Goal: Task Accomplishment & Management: Complete application form

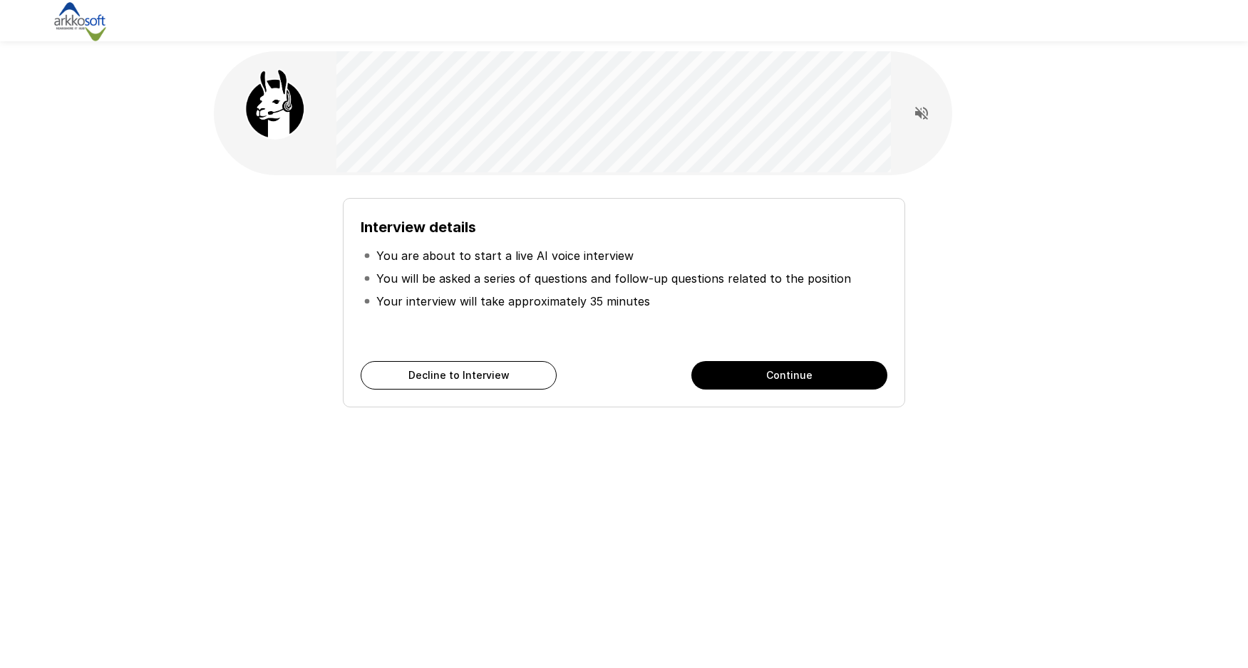
drag, startPoint x: 787, startPoint y: 400, endPoint x: 784, endPoint y: 482, distance: 82.0
click at [784, 482] on div "Interview details You are about to start a live AI voice interview You will be …" at bounding box center [624, 263] width 855 height 527
drag, startPoint x: 759, startPoint y: 377, endPoint x: 703, endPoint y: 503, distance: 138.1
click at [705, 503] on div "Interview details You are about to start a live AI voice interview You will be …" at bounding box center [624, 263] width 855 height 527
click at [793, 374] on button "Continue" at bounding box center [789, 375] width 196 height 28
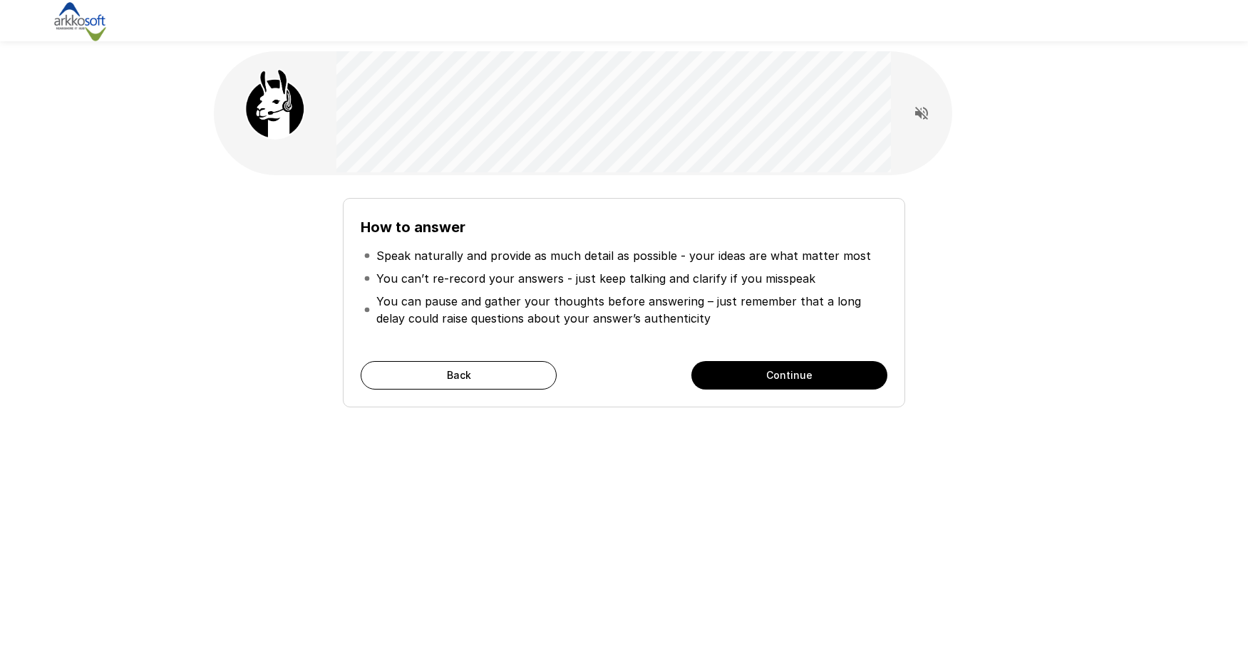
click at [776, 375] on button "Continue" at bounding box center [789, 375] width 196 height 28
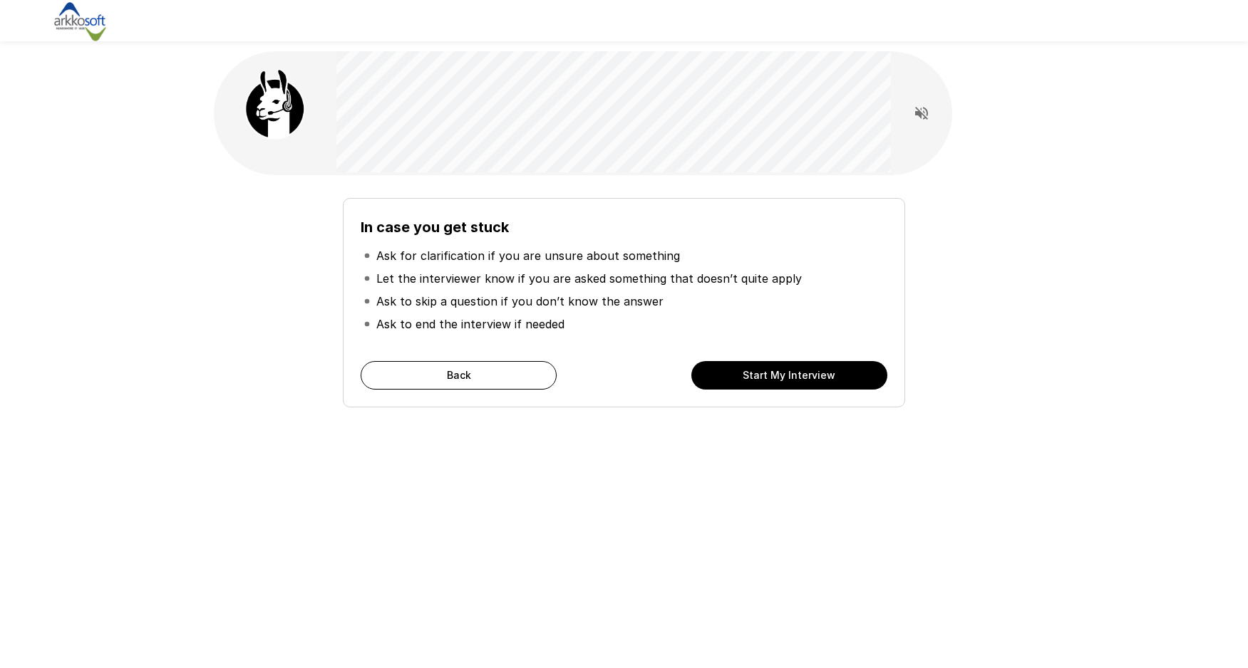
drag, startPoint x: 801, startPoint y: 396, endPoint x: 804, endPoint y: 482, distance: 86.3
click at [804, 487] on div "In case you get stuck Ask for clarification if you are unsure about something L…" at bounding box center [624, 263] width 855 height 527
click at [785, 378] on button "Start My Interview" at bounding box center [789, 375] width 196 height 28
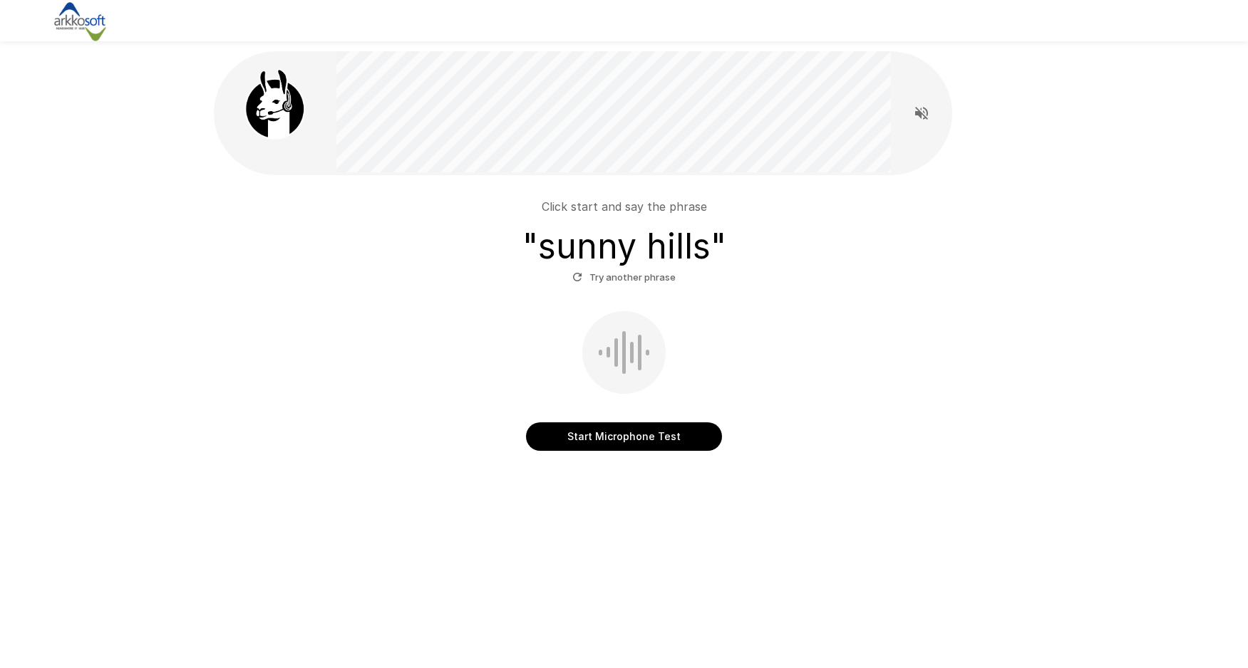
click at [626, 434] on button "Start Microphone Test" at bounding box center [624, 436] width 196 height 28
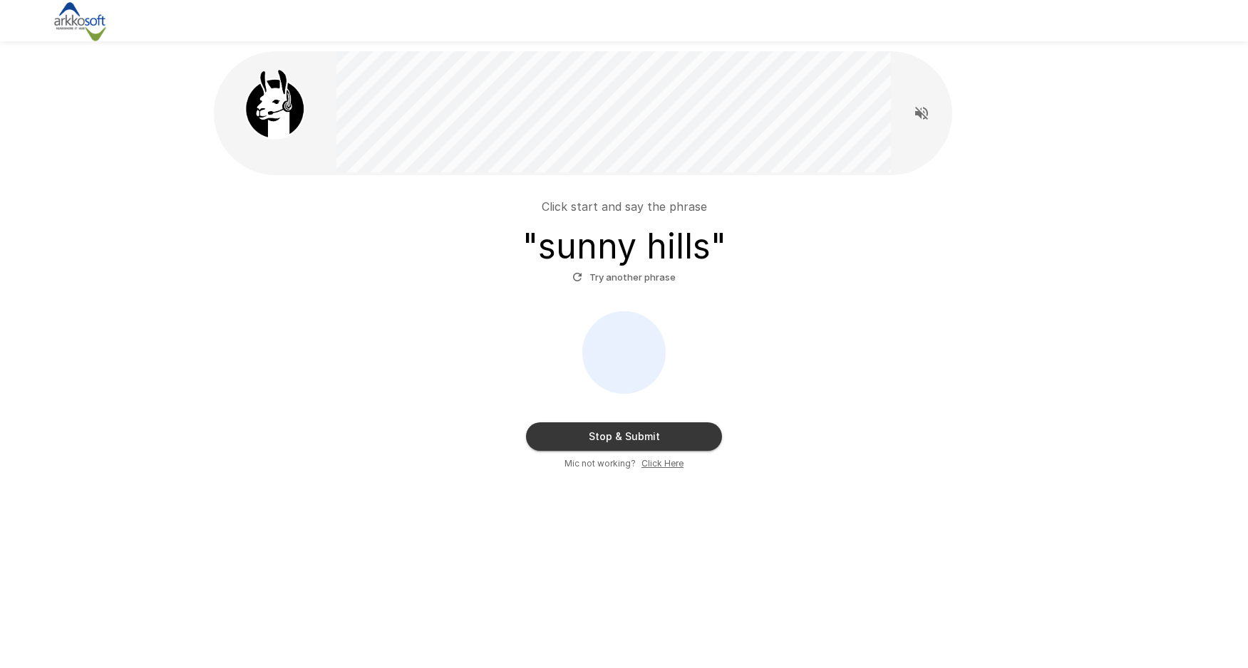
click at [613, 435] on button "Stop & Submit" at bounding box center [624, 436] width 196 height 28
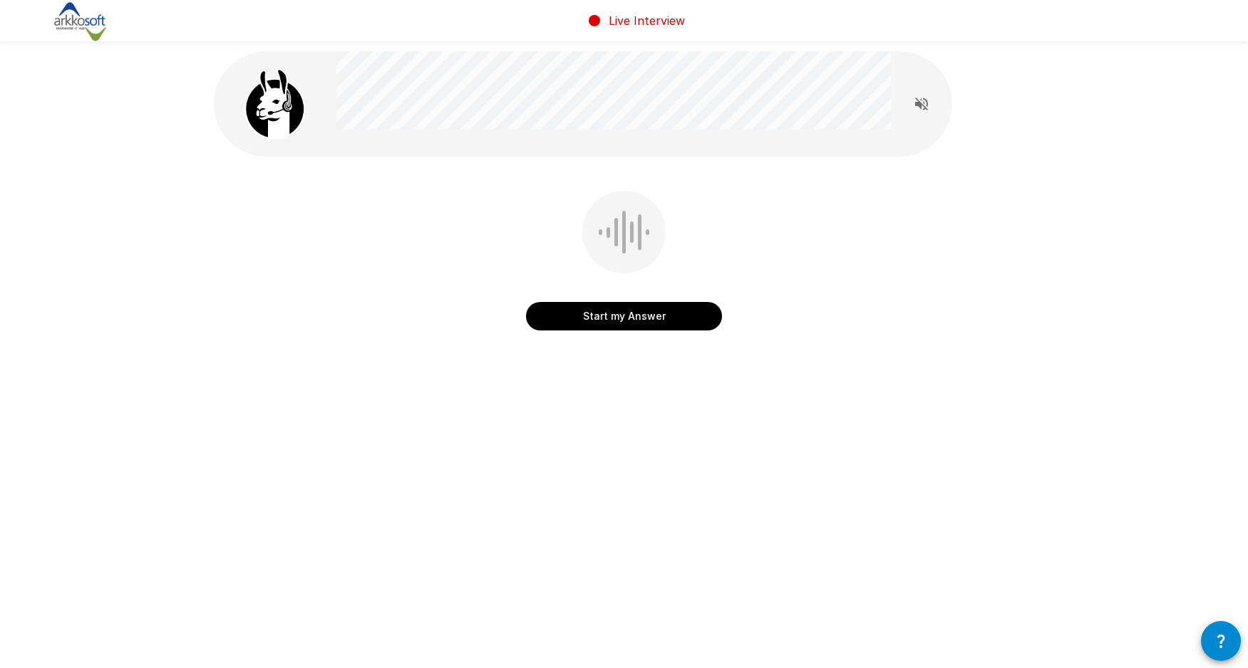
click at [747, 237] on div "Start my Answer" at bounding box center [624, 232] width 855 height 465
drag, startPoint x: 694, startPoint y: 272, endPoint x: 753, endPoint y: 521, distance: 255.6
click at [753, 521] on div "Live Interview Start my Answer" at bounding box center [624, 334] width 1248 height 668
click at [1233, 641] on button "button" at bounding box center [1221, 641] width 40 height 40
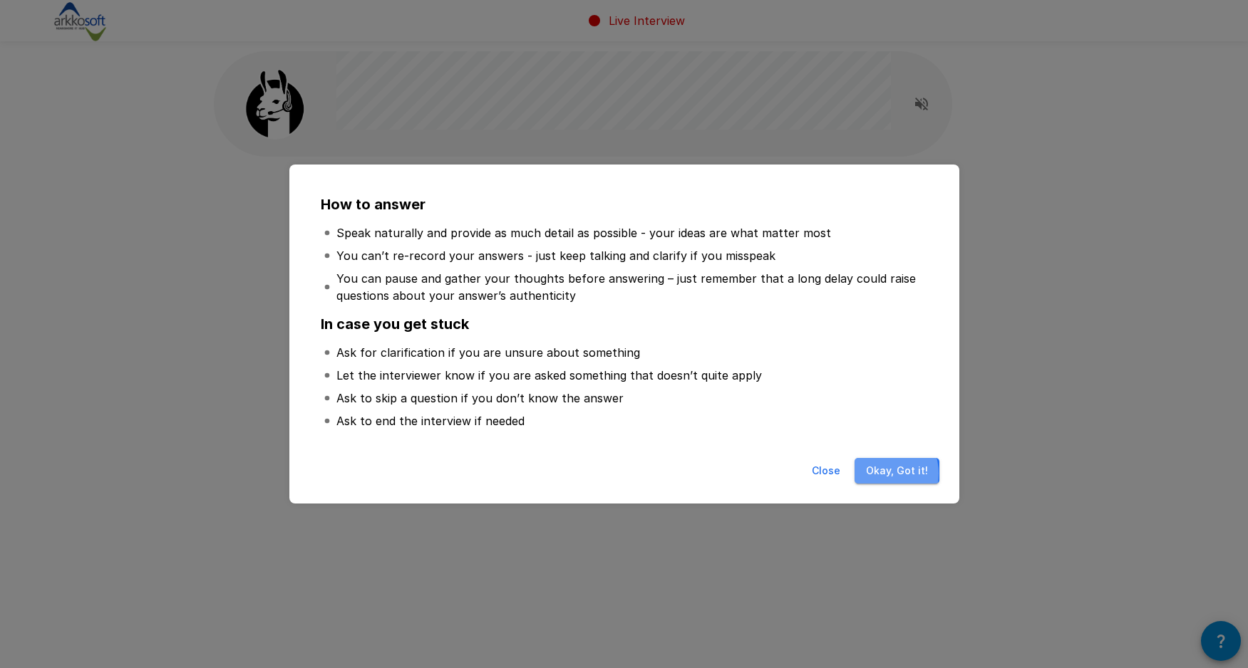
click at [885, 474] on button "Okay, Got it!" at bounding box center [896, 471] width 85 height 26
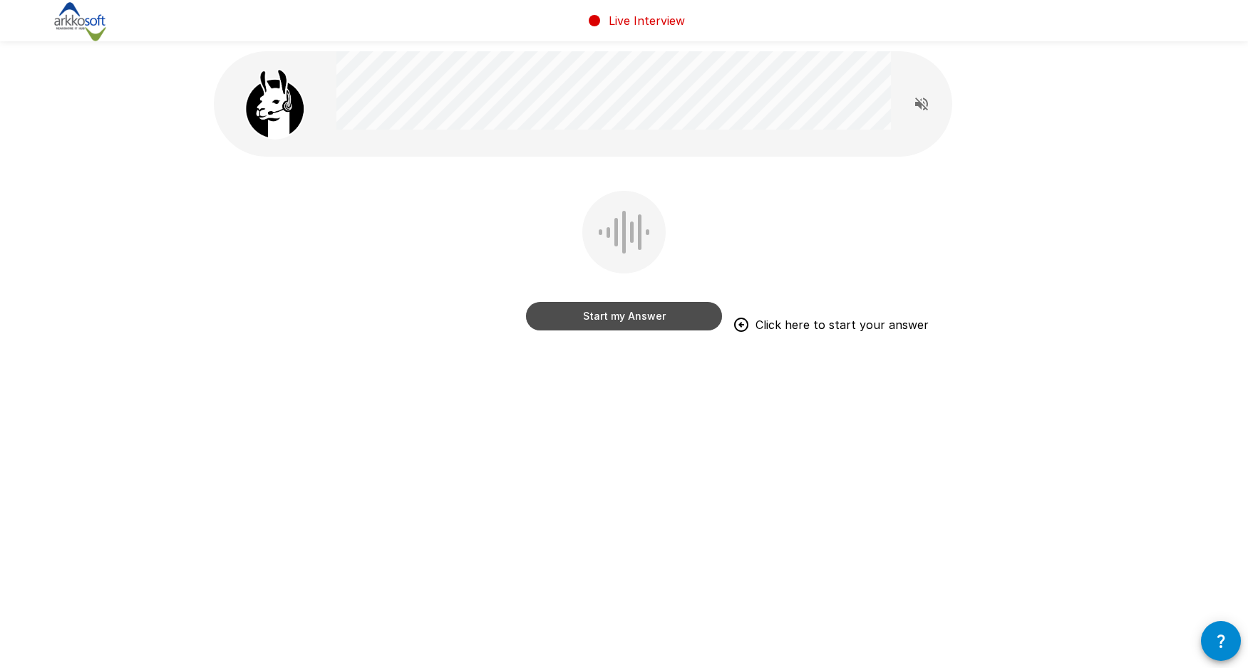
click at [633, 318] on button "Start my Answer" at bounding box center [624, 316] width 196 height 28
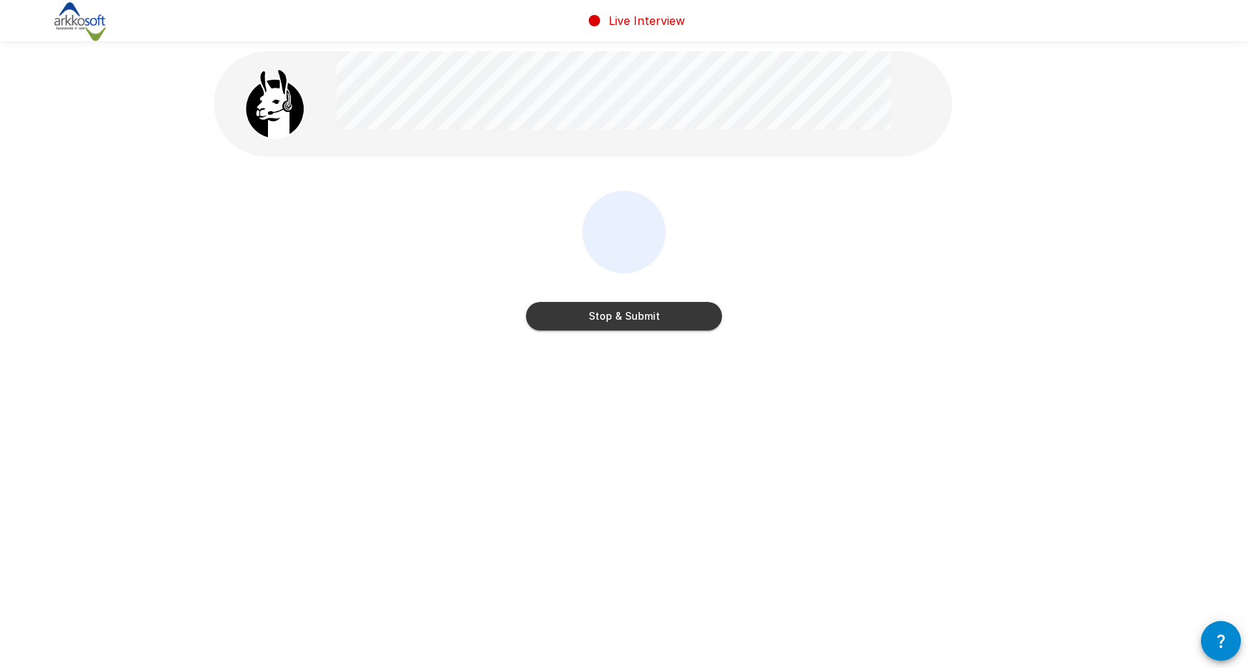
click at [628, 324] on button "Stop & Submit" at bounding box center [624, 316] width 196 height 28
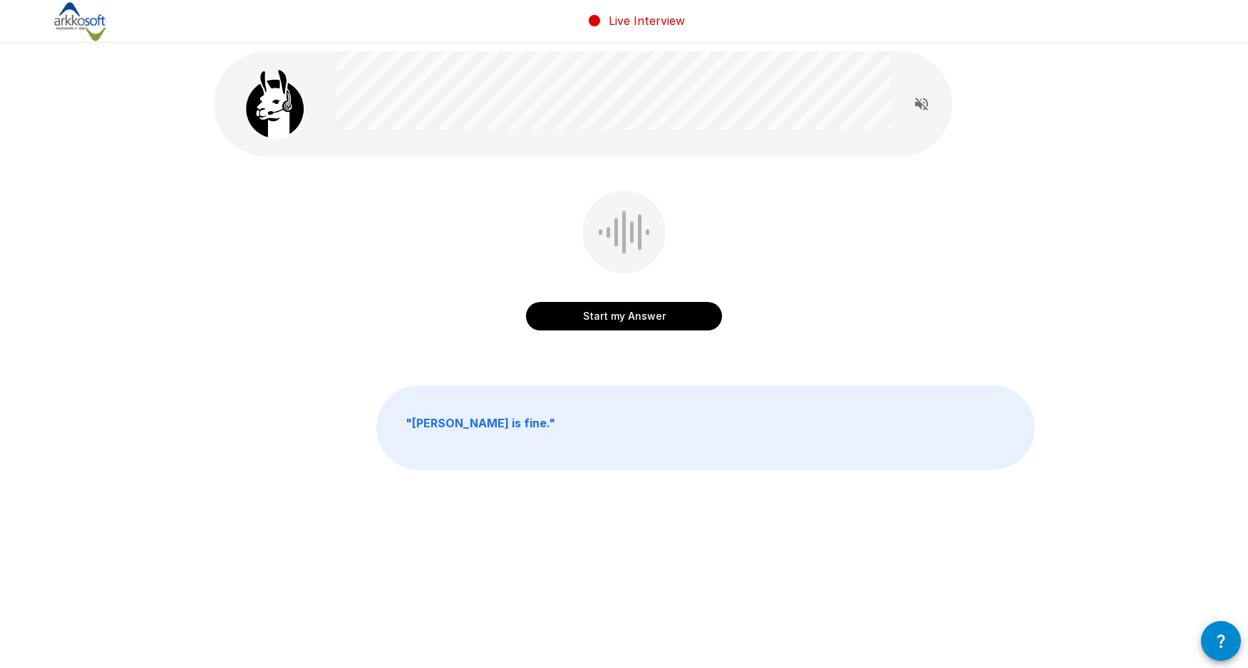
click at [612, 269] on div at bounding box center [623, 232] width 83 height 83
click at [613, 309] on button "Start my Answer" at bounding box center [624, 316] width 196 height 28
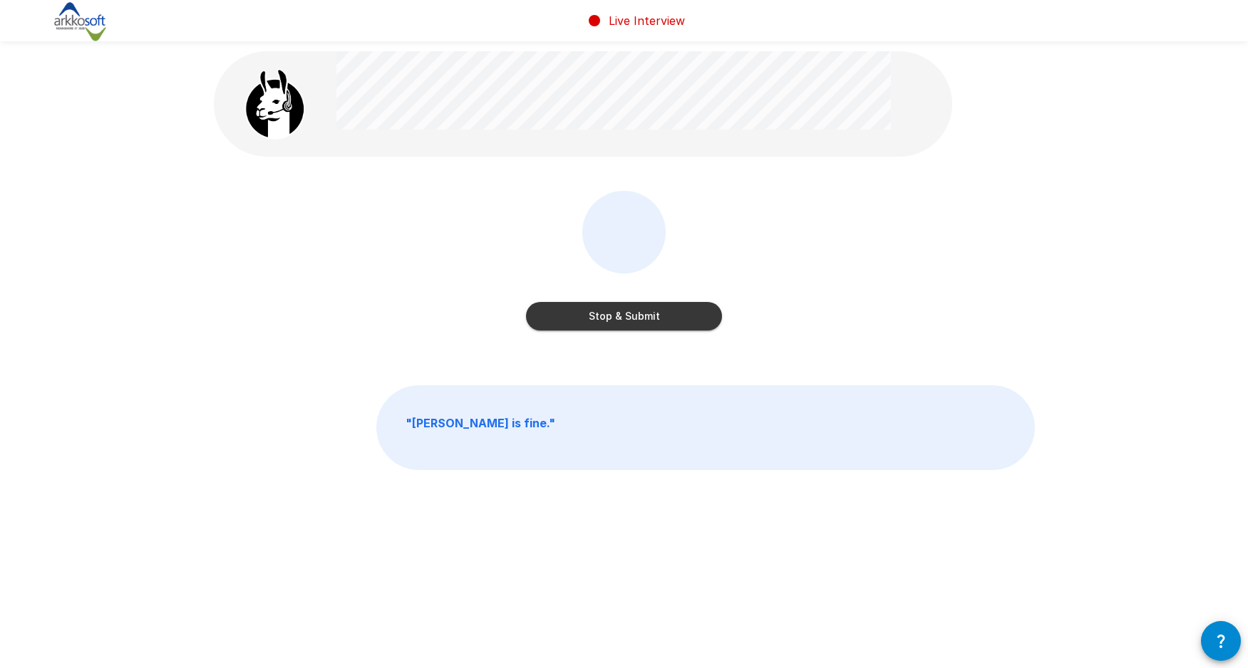
click at [625, 310] on button "Stop & Submit" at bounding box center [624, 316] width 196 height 28
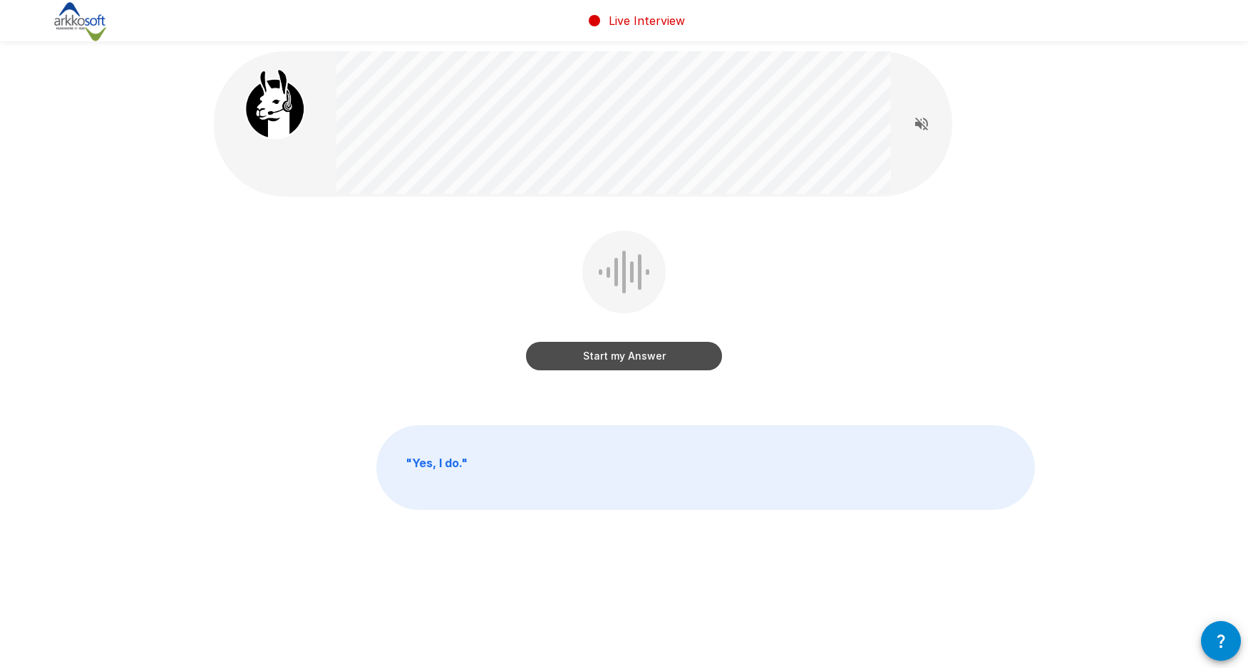
click at [613, 361] on button "Start my Answer" at bounding box center [624, 356] width 196 height 28
click at [610, 358] on button "Stop & Submit" at bounding box center [624, 356] width 196 height 28
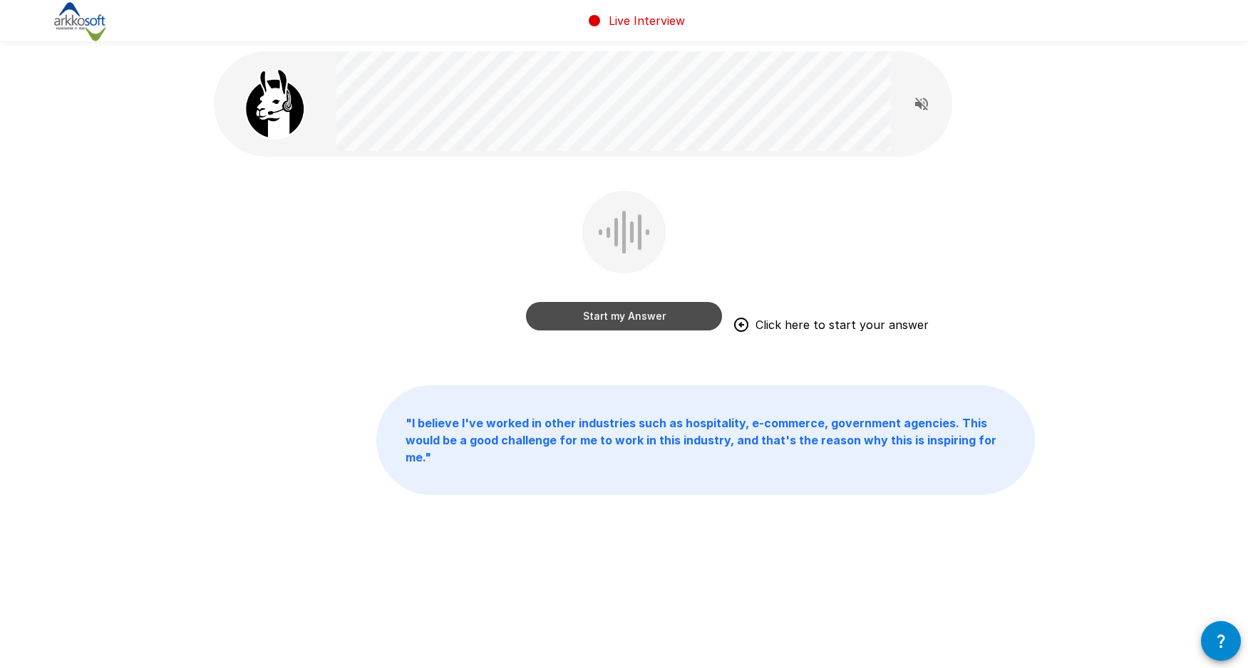
click at [618, 311] on button "Start my Answer" at bounding box center [624, 316] width 196 height 28
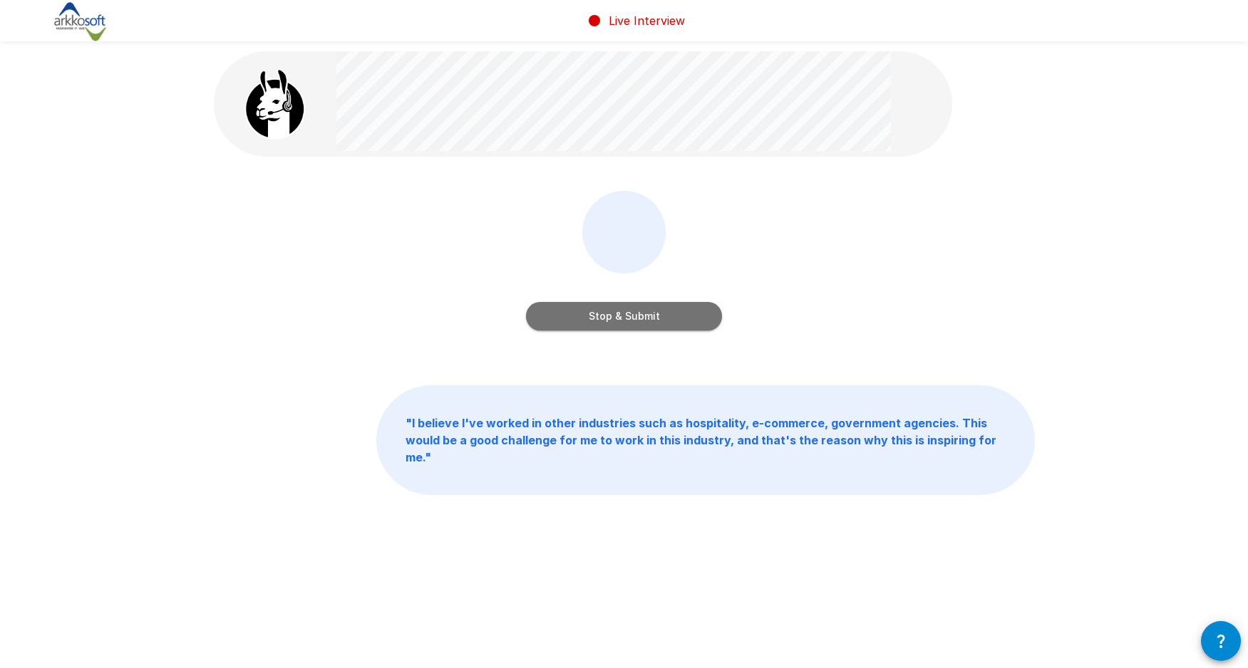
click at [635, 311] on button "Stop & Submit" at bounding box center [624, 316] width 196 height 28
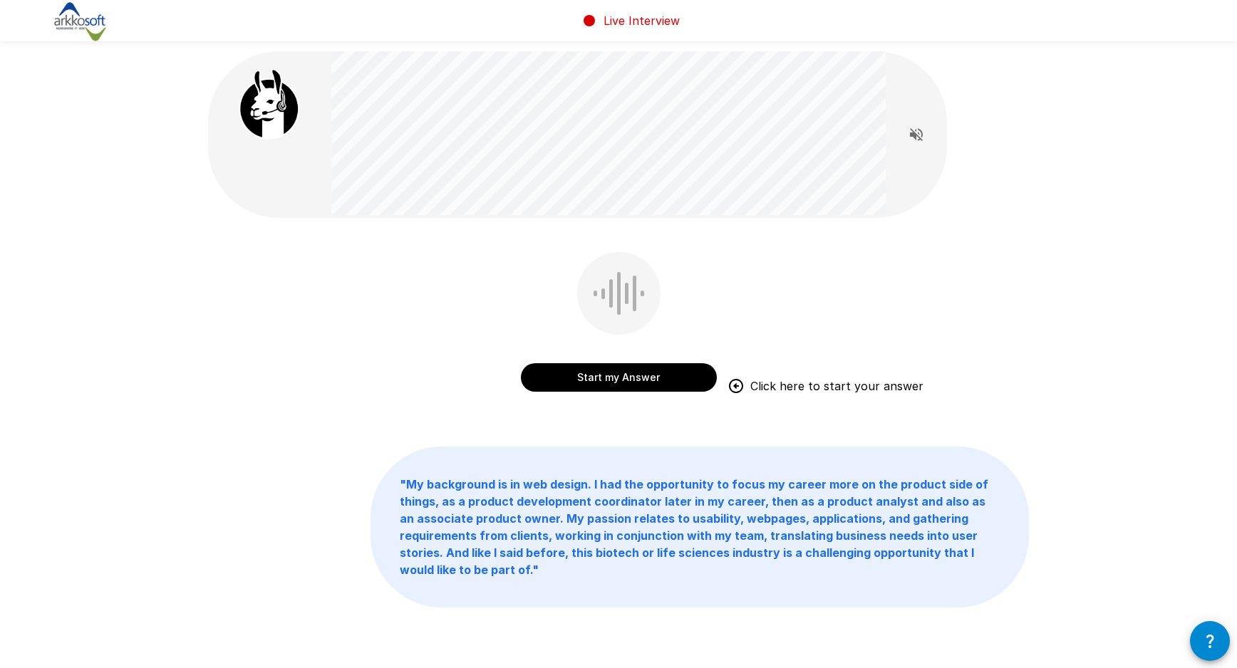
drag, startPoint x: 719, startPoint y: 347, endPoint x: 656, endPoint y: 341, distance: 63.0
click at [718, 347] on div "Start my Answer Click here to start your answer" at bounding box center [618, 332] width 821 height 160
click at [586, 367] on button "Start my Answer" at bounding box center [619, 377] width 196 height 28
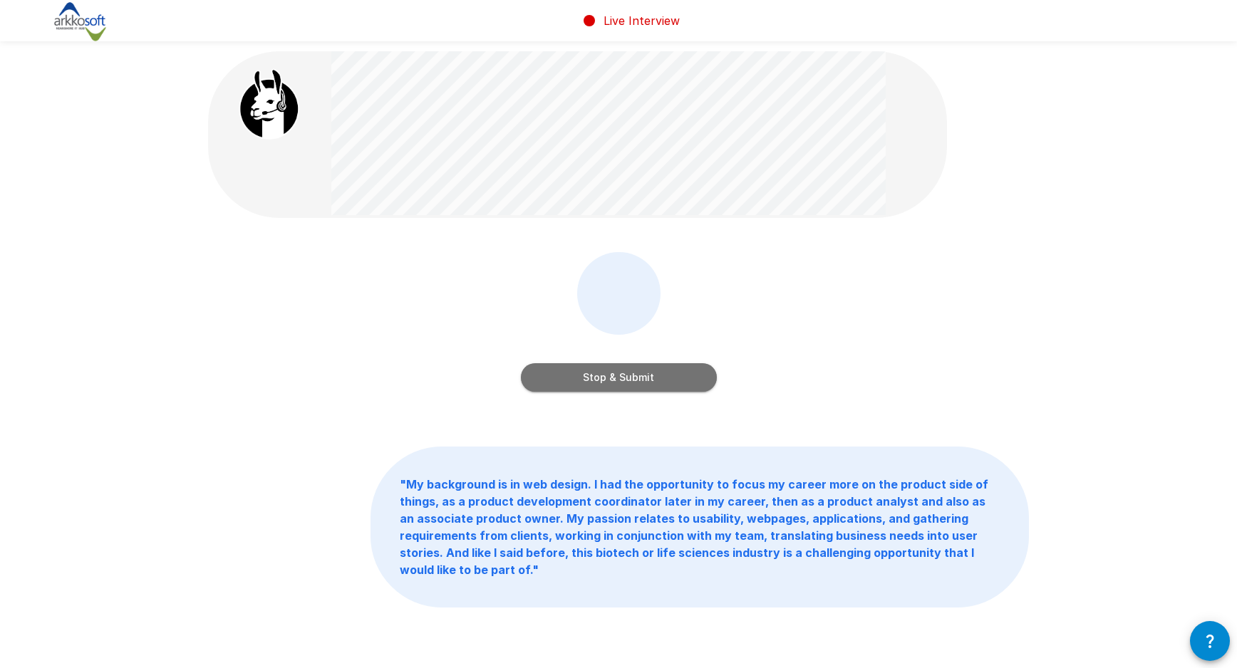
click at [616, 385] on button "Stop & Submit" at bounding box center [619, 377] width 196 height 28
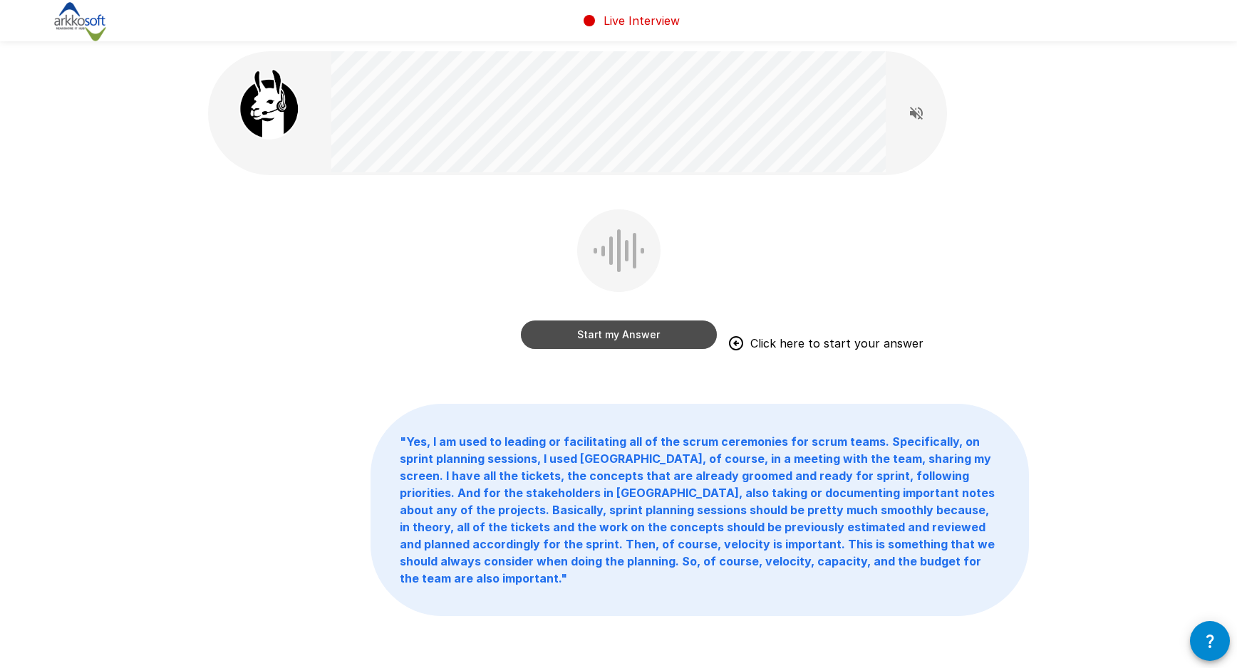
drag, startPoint x: 639, startPoint y: 338, endPoint x: 906, endPoint y: 333, distance: 266.5
click at [639, 338] on button "Start my Answer" at bounding box center [619, 335] width 196 height 28
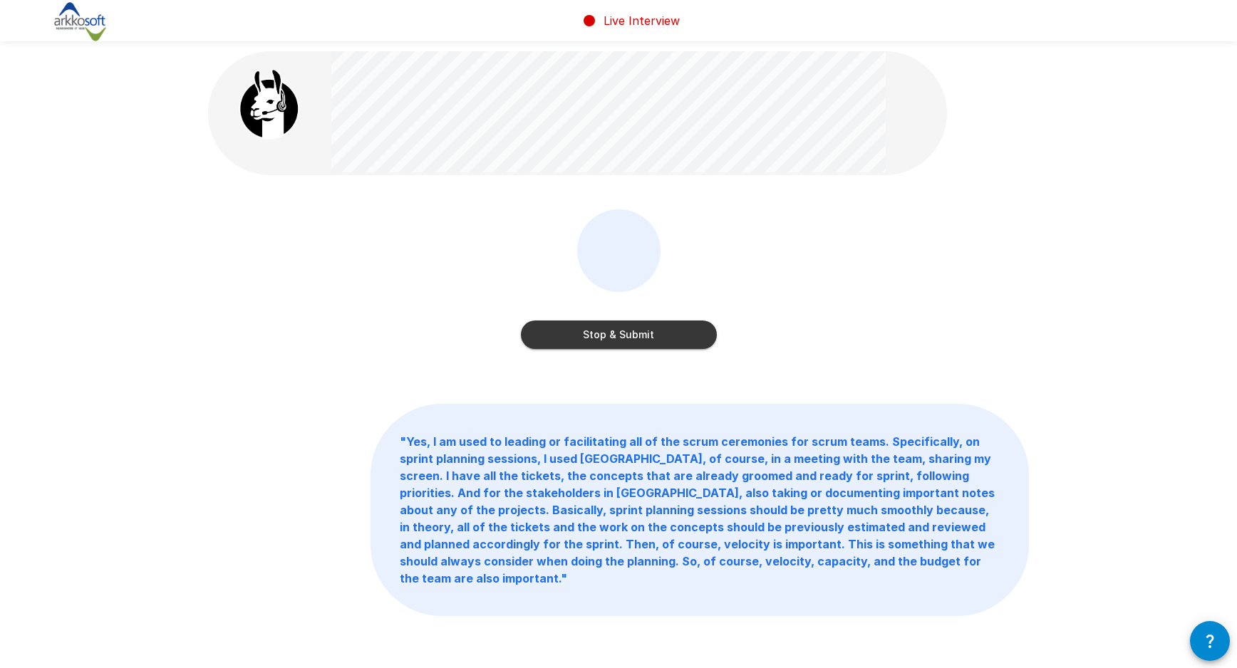
click at [628, 334] on button "Stop & Submit" at bounding box center [619, 335] width 196 height 28
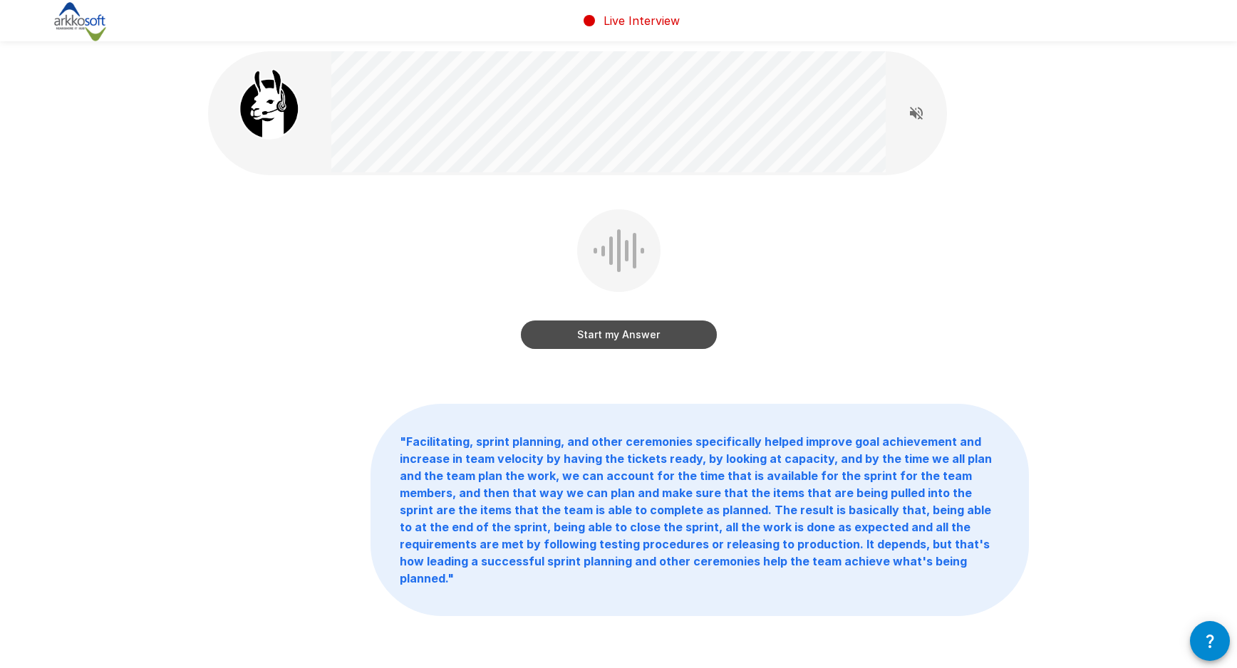
click at [611, 336] on button "Start my Answer" at bounding box center [619, 335] width 196 height 28
click at [602, 335] on button "Stop & Submit" at bounding box center [619, 335] width 196 height 28
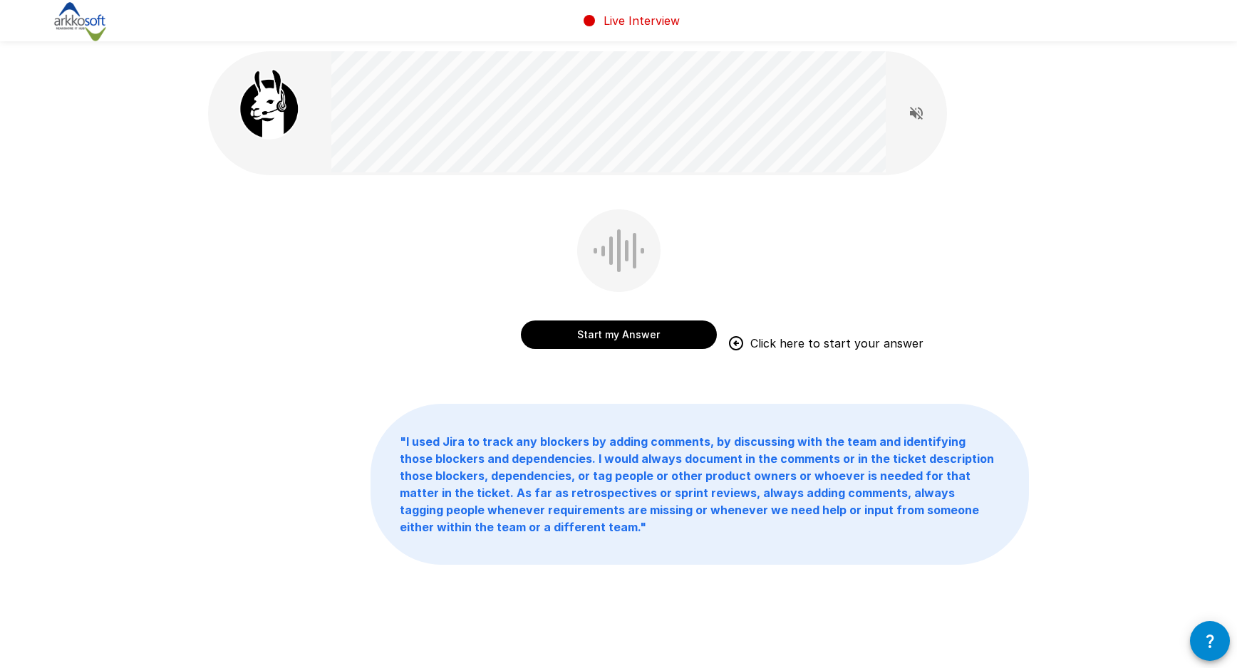
click at [613, 333] on button "Start my Answer" at bounding box center [619, 335] width 196 height 28
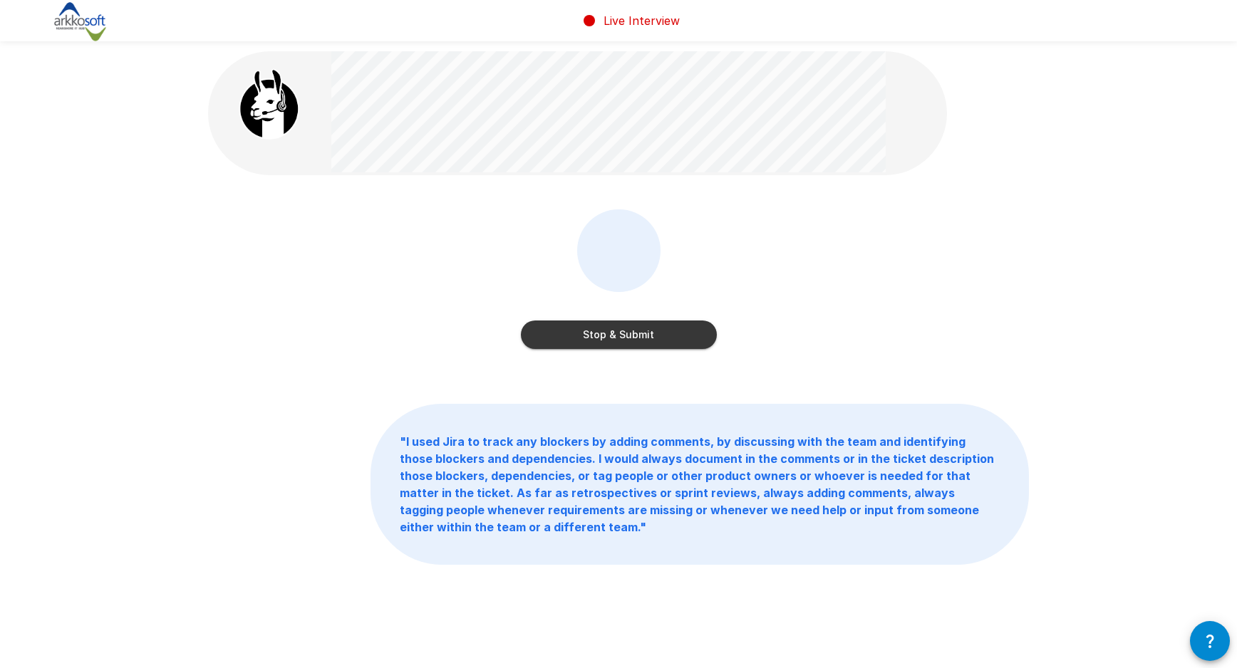
click at [617, 328] on button "Stop & Submit" at bounding box center [619, 335] width 196 height 28
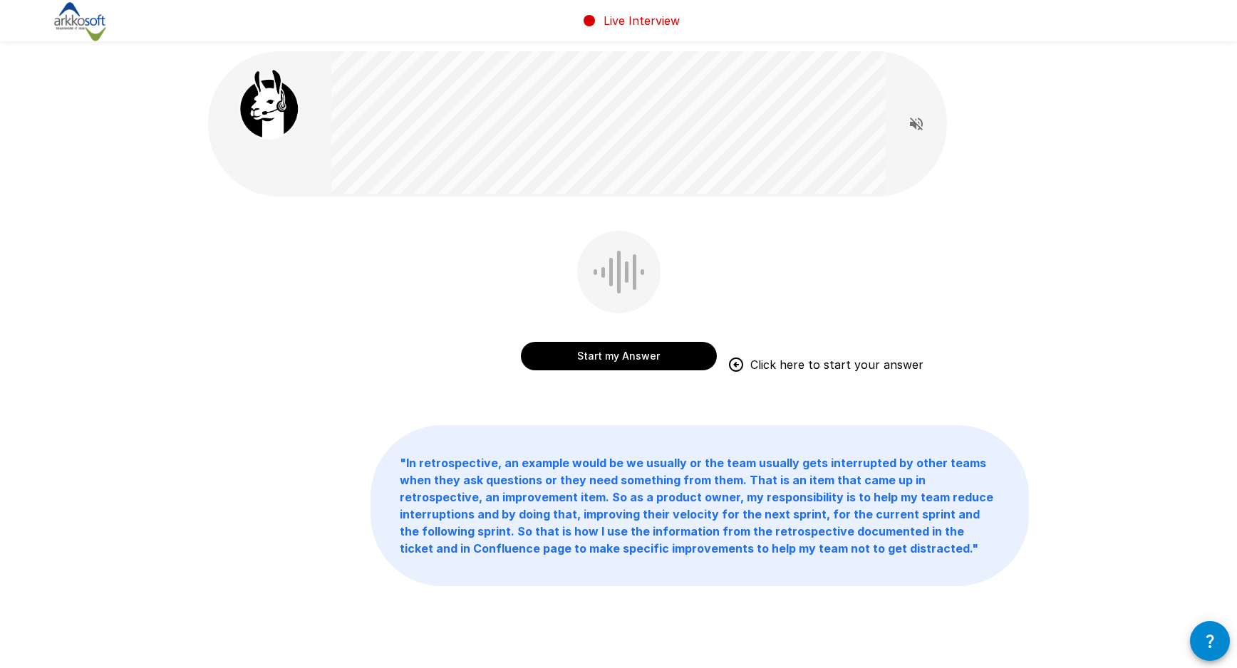
drag, startPoint x: 641, startPoint y: 310, endPoint x: 635, endPoint y: 328, distance: 18.7
click at [640, 311] on div "Start my Answer Click here to start your answer" at bounding box center [619, 303] width 196 height 145
click at [618, 348] on button "Start my Answer" at bounding box center [619, 356] width 196 height 28
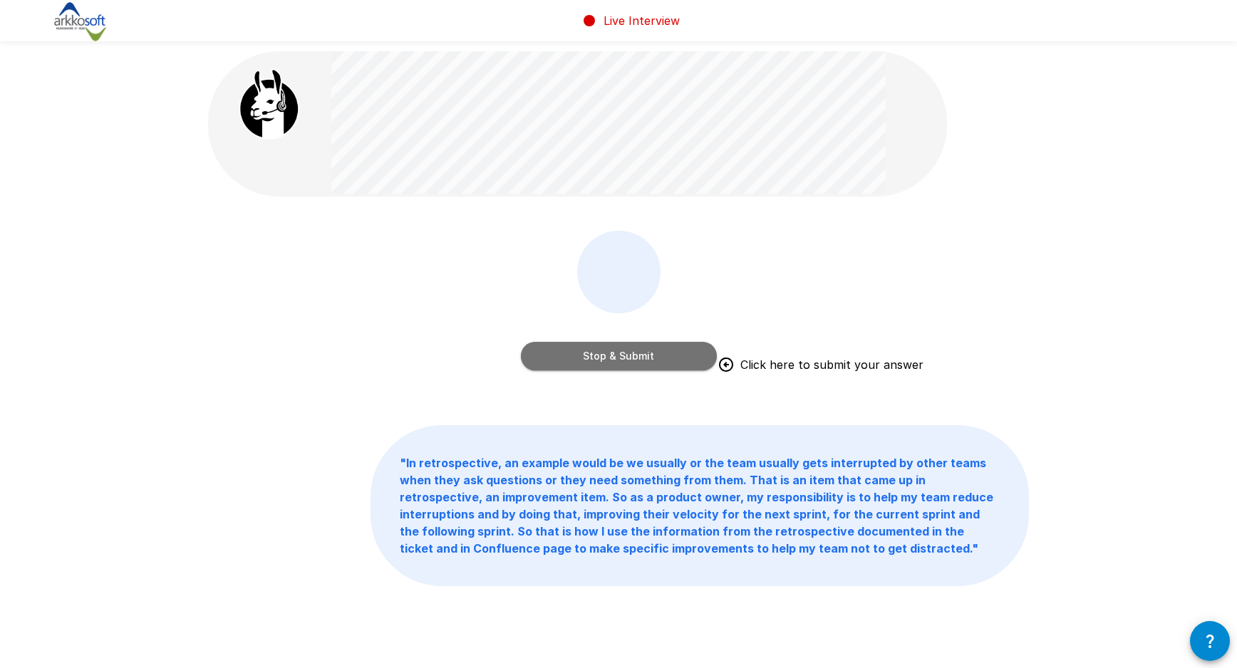
click at [606, 361] on button "Stop & Submit" at bounding box center [619, 356] width 196 height 28
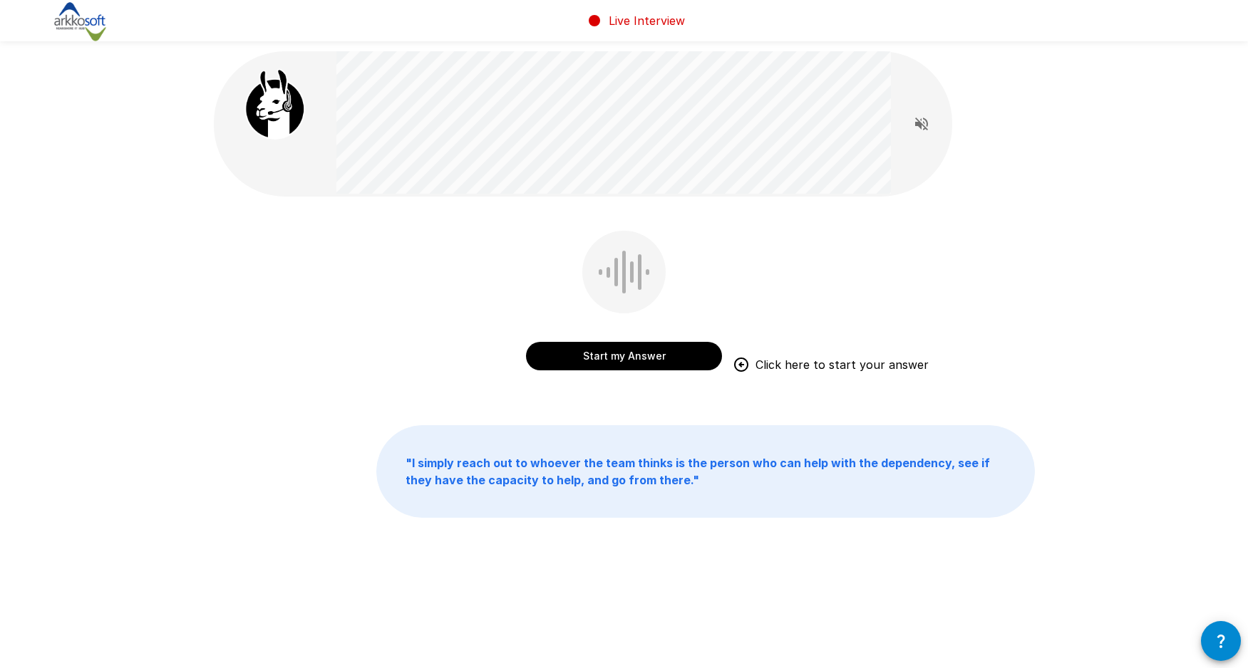
drag, startPoint x: 605, startPoint y: 356, endPoint x: 252, endPoint y: 378, distance: 353.3
click at [638, 356] on button "Start my Answer" at bounding box center [624, 356] width 196 height 28
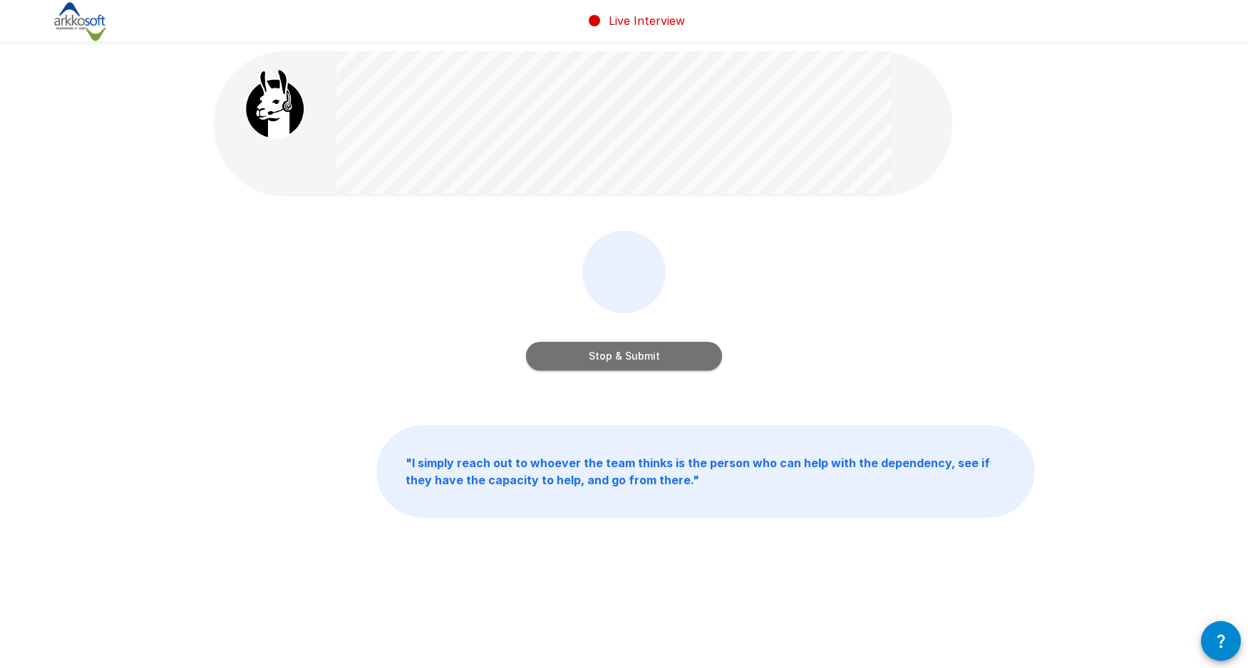
click at [621, 356] on button "Stop & Submit" at bounding box center [624, 356] width 196 height 28
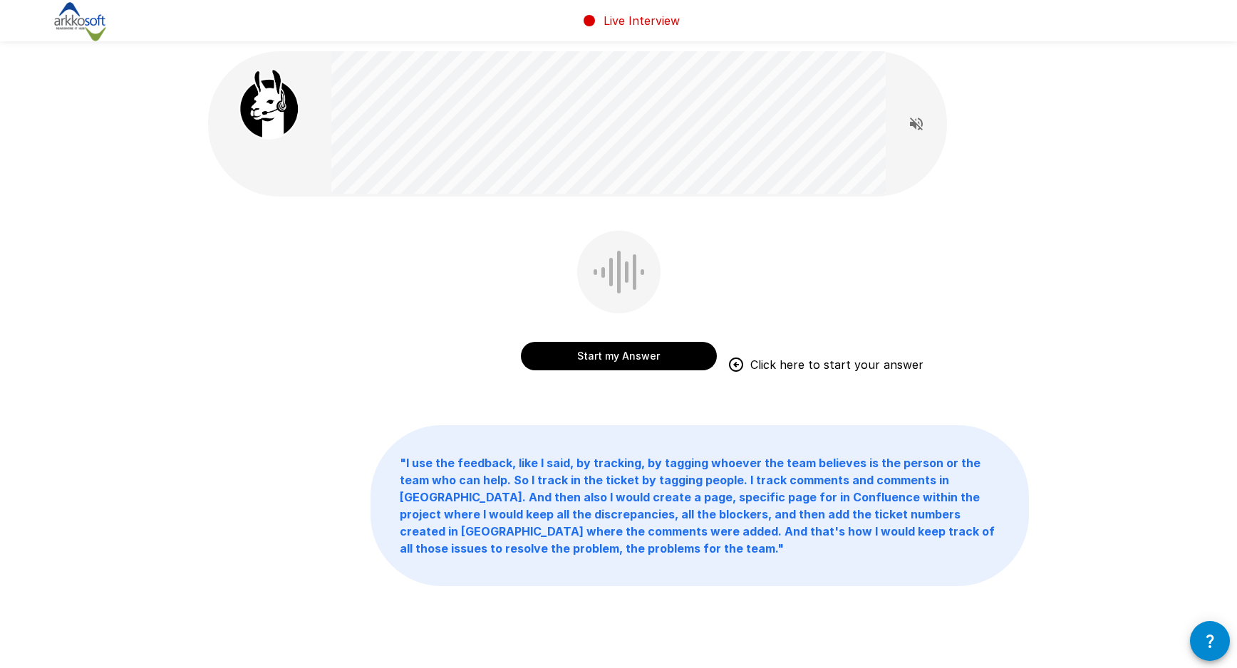
click at [619, 313] on div "Start my Answer Click here to start your answer" at bounding box center [619, 303] width 196 height 145
click at [623, 356] on button "Start my Answer" at bounding box center [619, 356] width 196 height 28
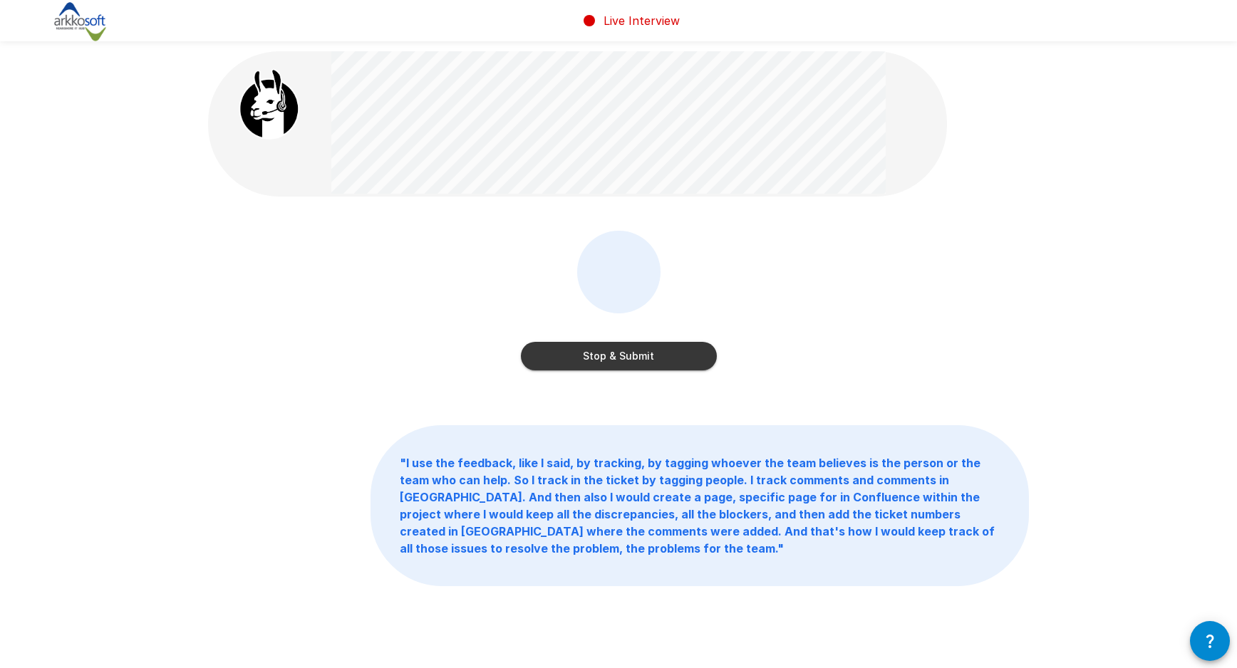
click at [606, 356] on button "Stop & Submit" at bounding box center [619, 356] width 196 height 28
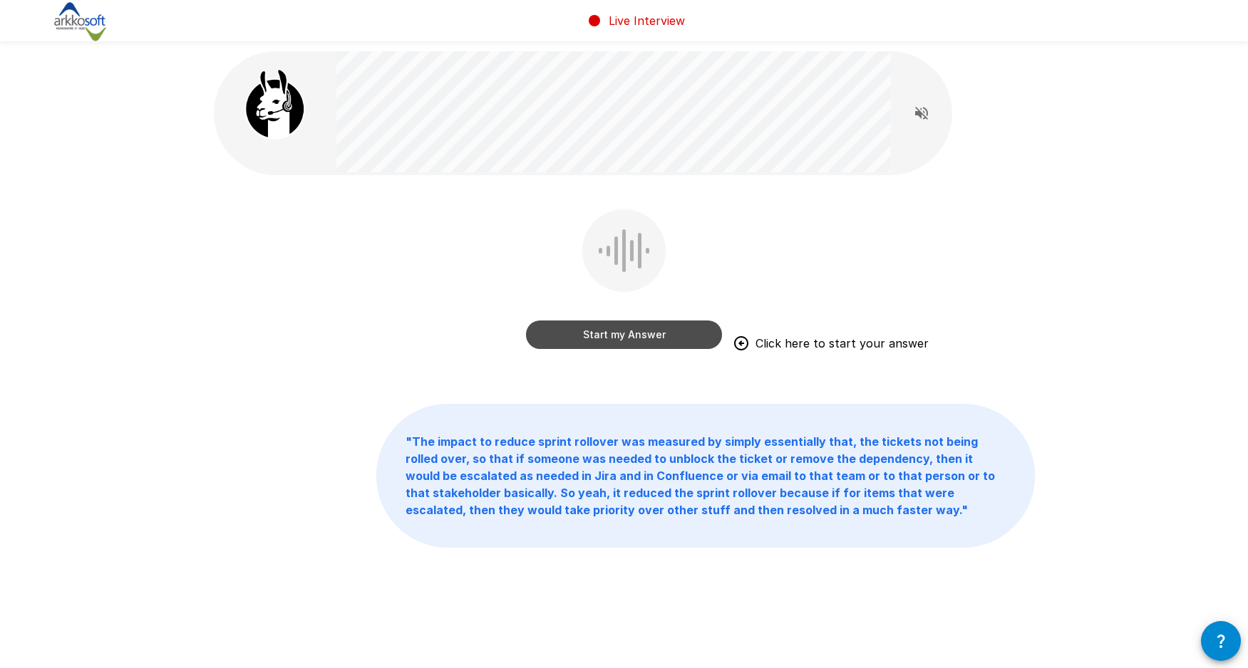
click at [621, 336] on button "Start my Answer" at bounding box center [624, 335] width 196 height 28
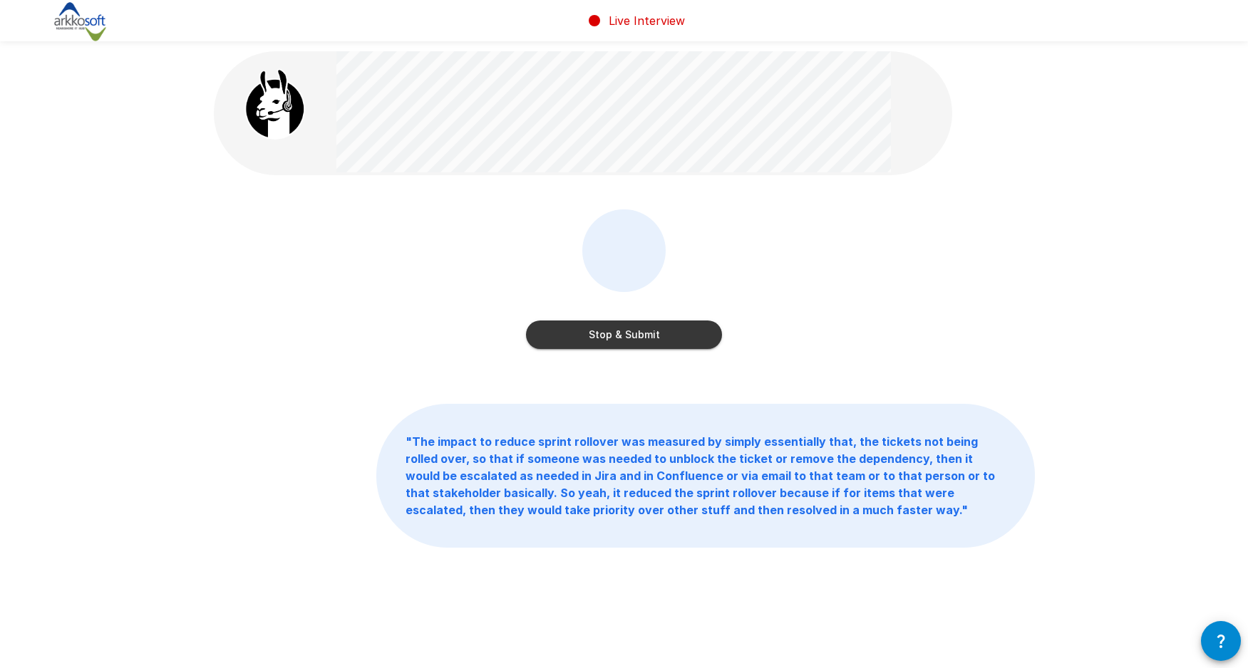
click at [625, 332] on button "Stop & Submit" at bounding box center [624, 335] width 196 height 28
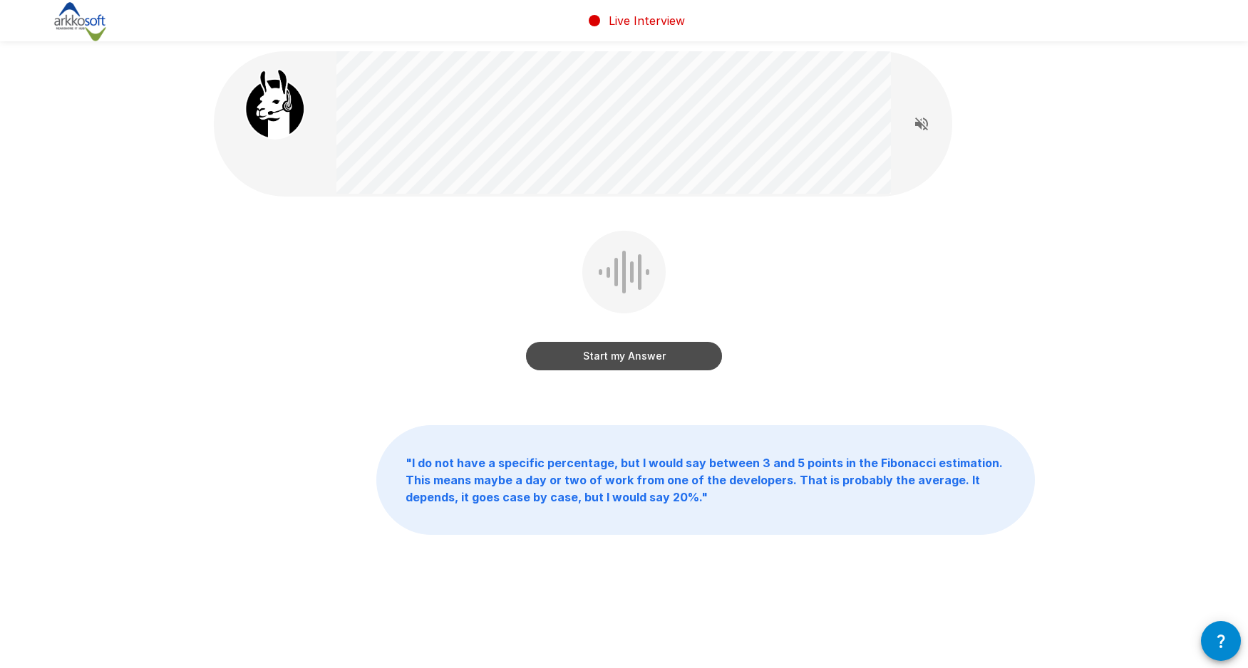
click at [636, 368] on button "Start my Answer" at bounding box center [624, 356] width 196 height 28
click at [621, 353] on button "Stop & Submit" at bounding box center [624, 356] width 196 height 28
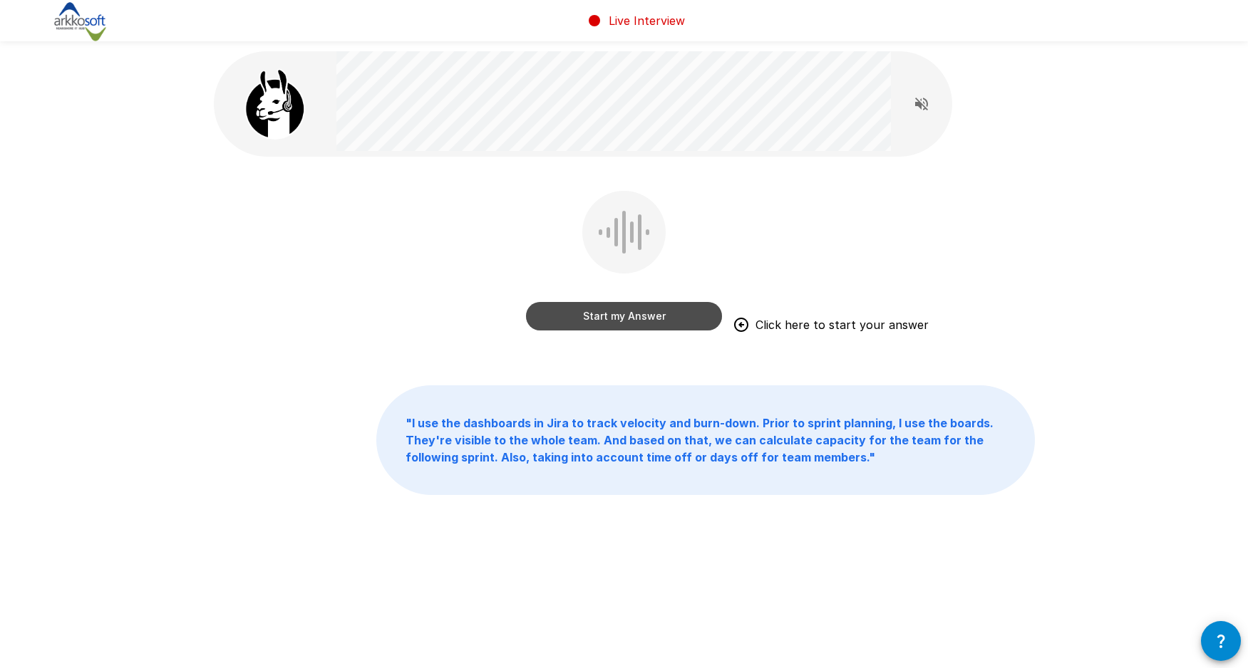
click at [636, 316] on button "Start my Answer" at bounding box center [624, 316] width 196 height 28
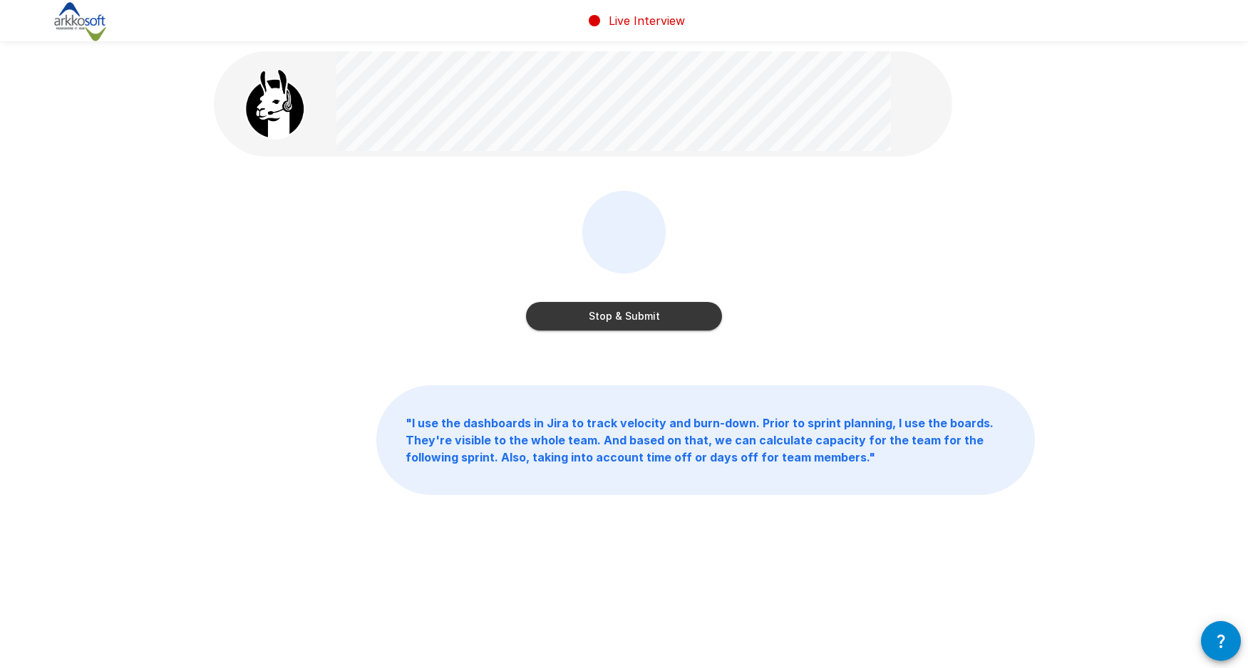
click at [643, 316] on button "Stop & Submit" at bounding box center [624, 316] width 196 height 28
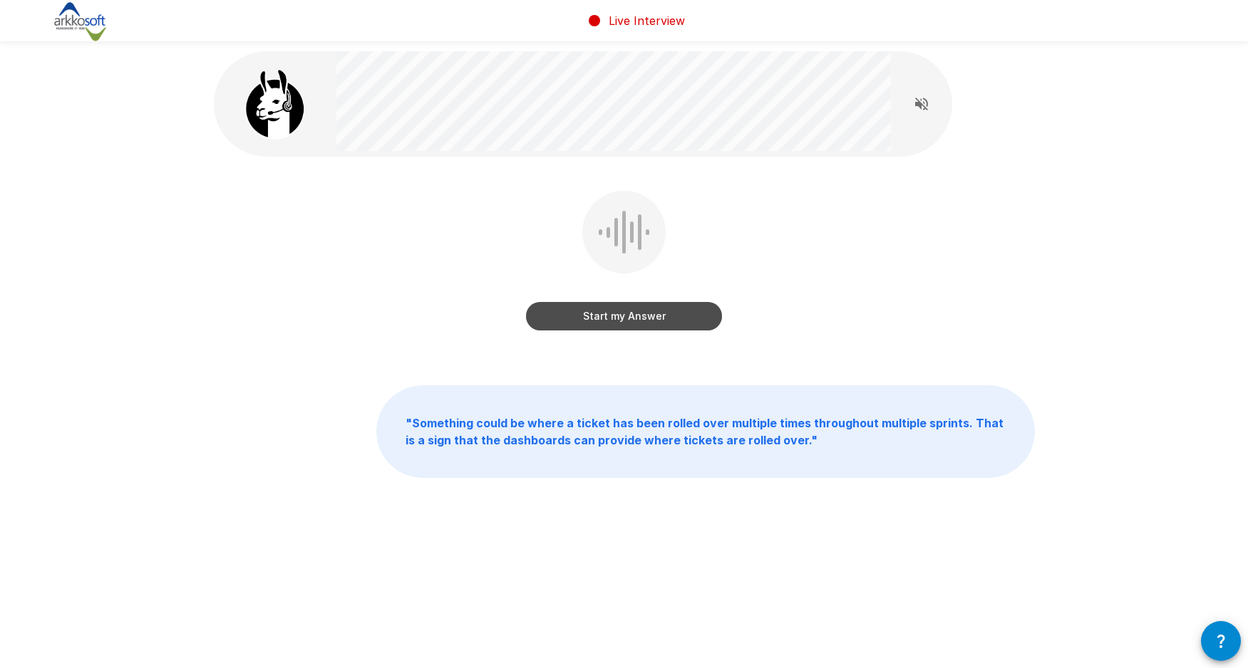
click at [631, 316] on button "Start my Answer" at bounding box center [624, 316] width 196 height 28
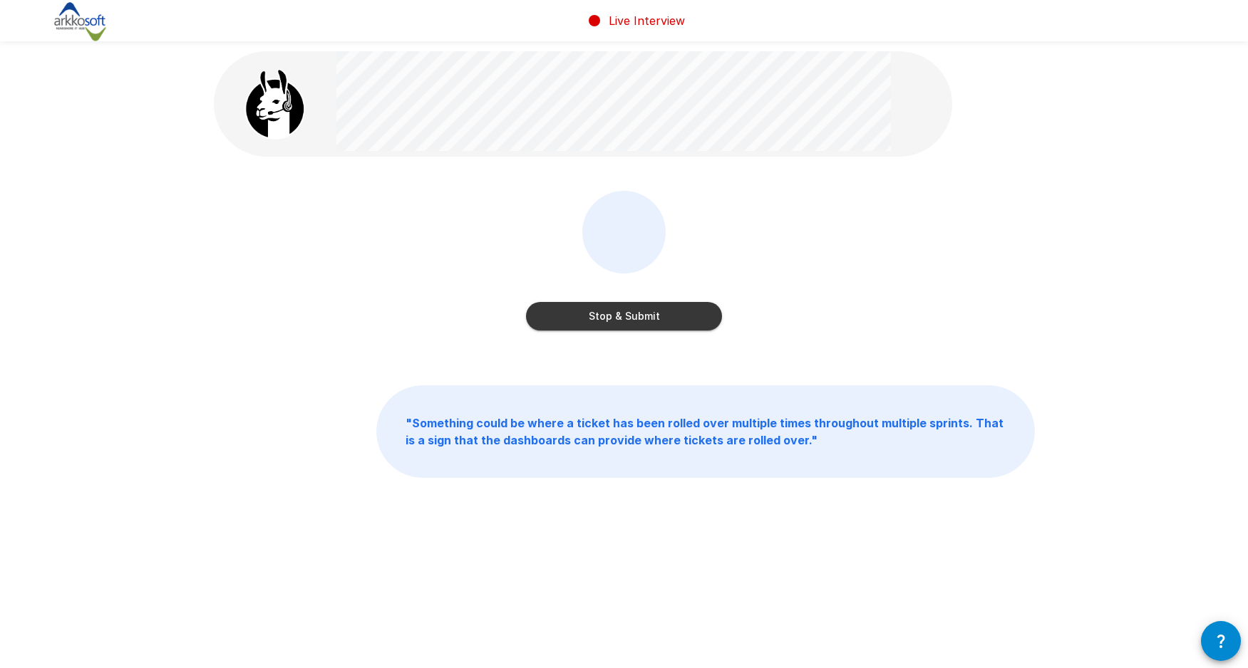
click at [625, 318] on button "Stop & Submit" at bounding box center [624, 316] width 196 height 28
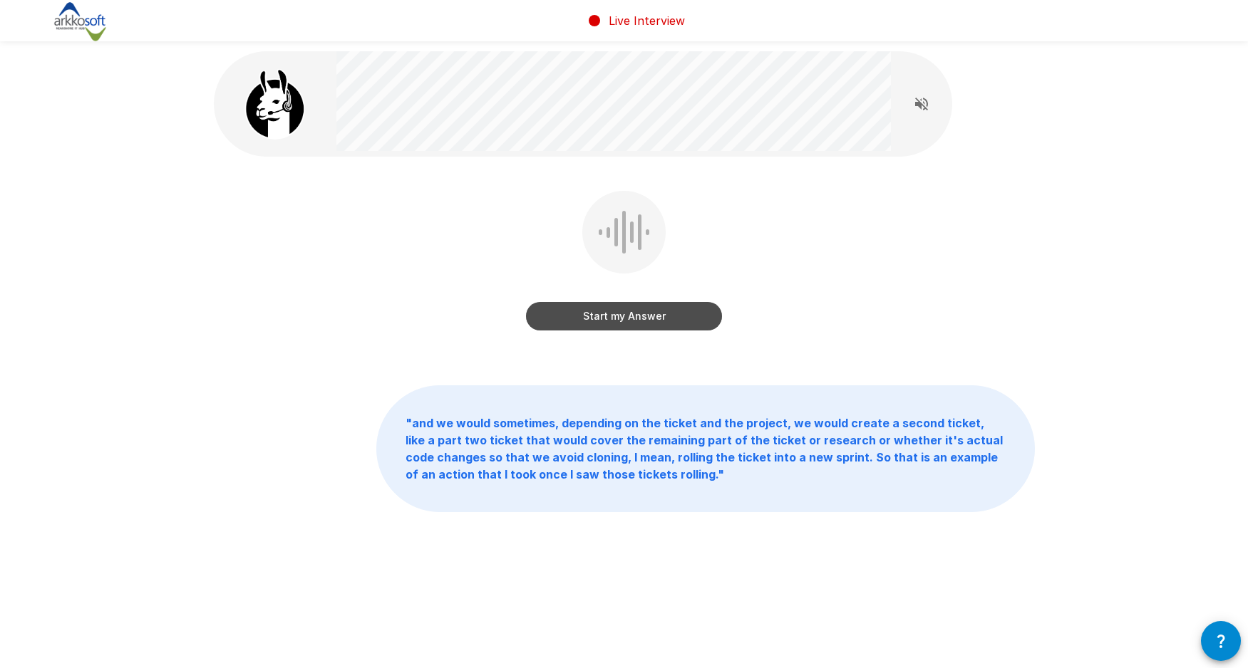
click at [617, 313] on button "Start my Answer" at bounding box center [624, 316] width 196 height 28
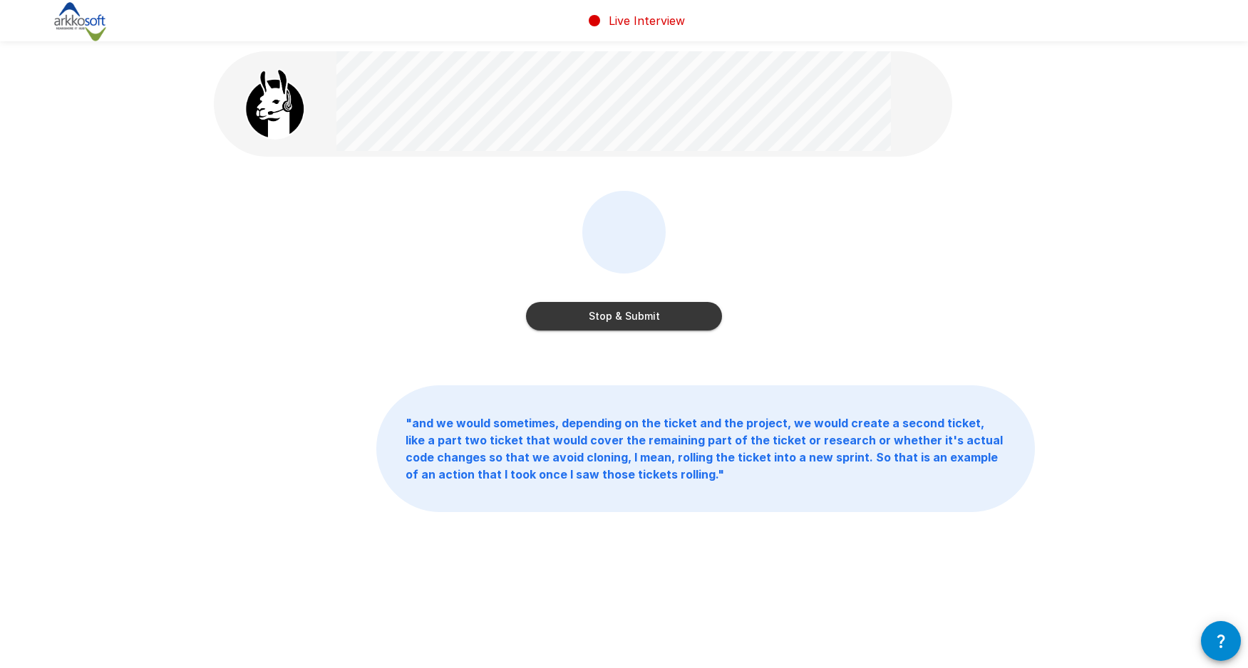
click at [610, 316] on button "Stop & Submit" at bounding box center [624, 316] width 196 height 28
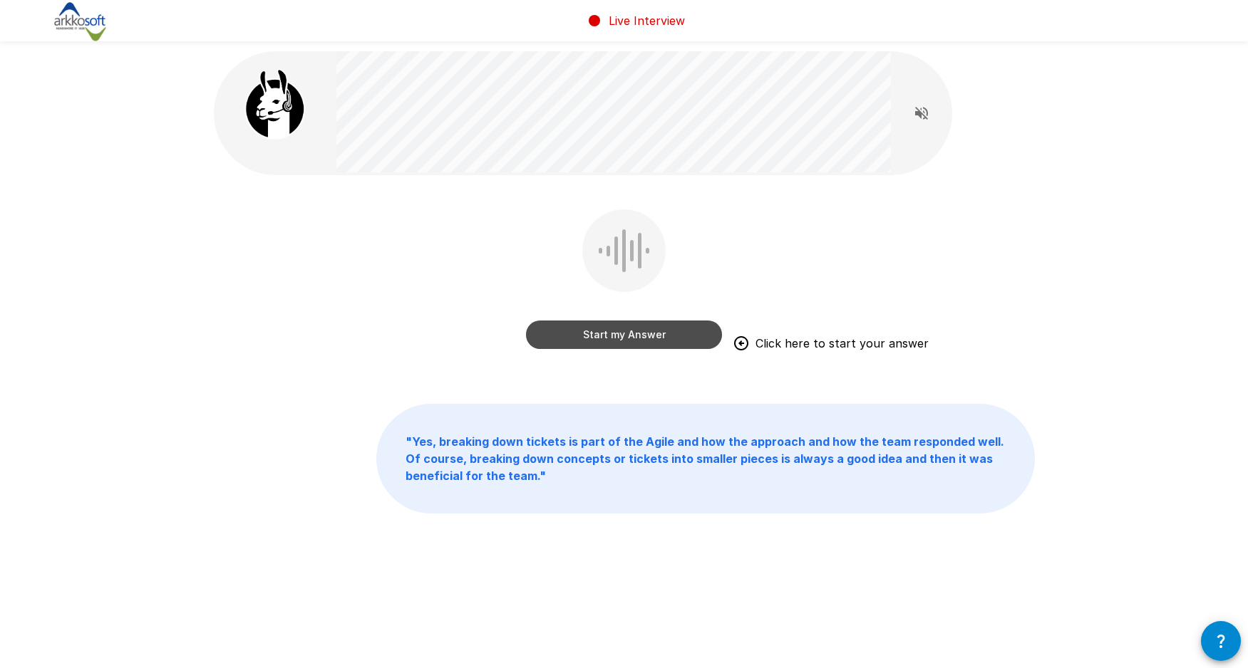
click at [623, 338] on button "Start my Answer" at bounding box center [624, 335] width 196 height 28
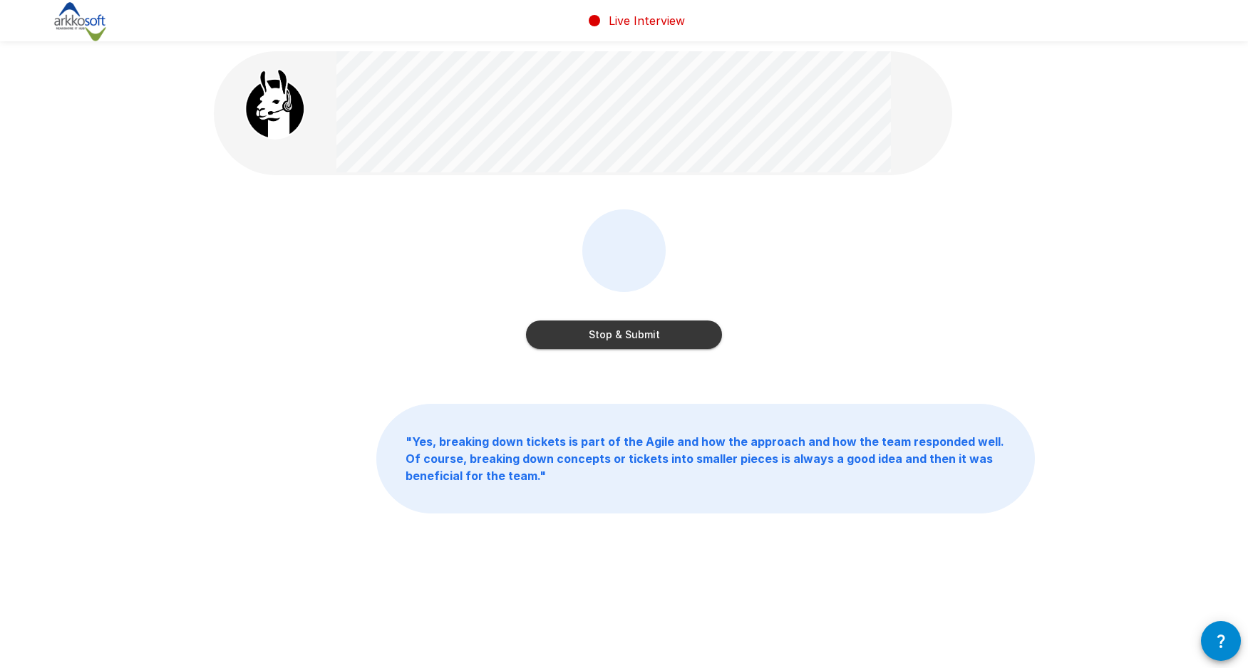
click at [630, 324] on button "Stop & Submit" at bounding box center [624, 335] width 196 height 28
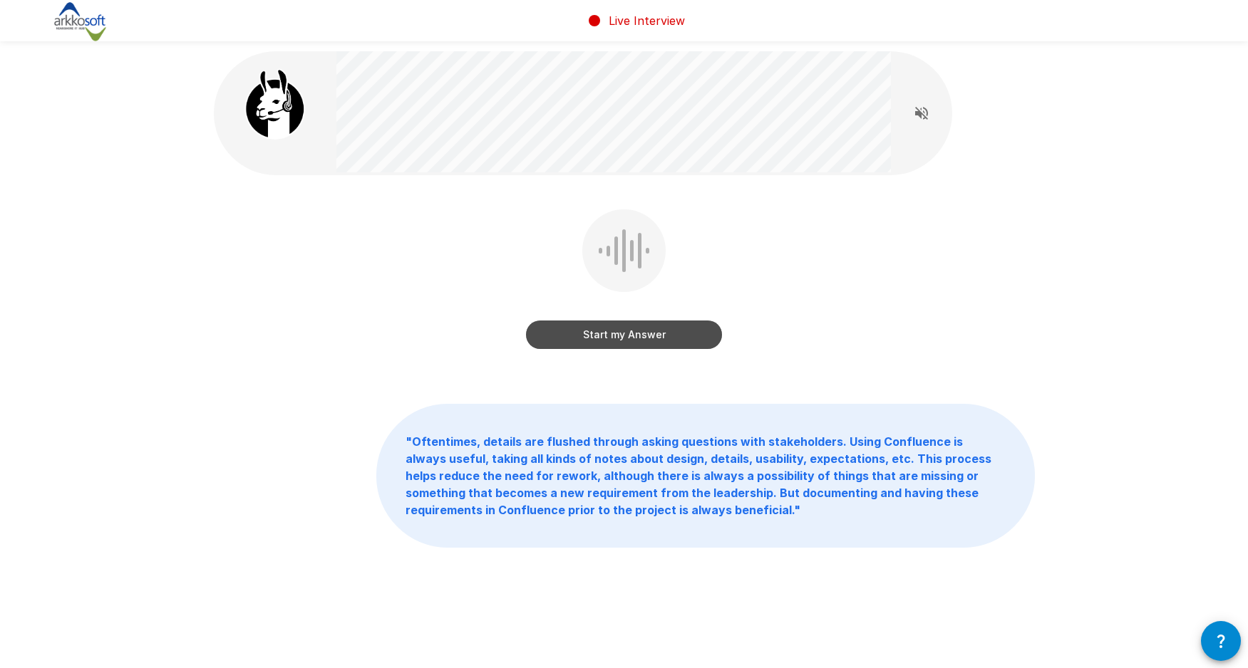
click at [622, 331] on button "Start my Answer" at bounding box center [624, 335] width 196 height 28
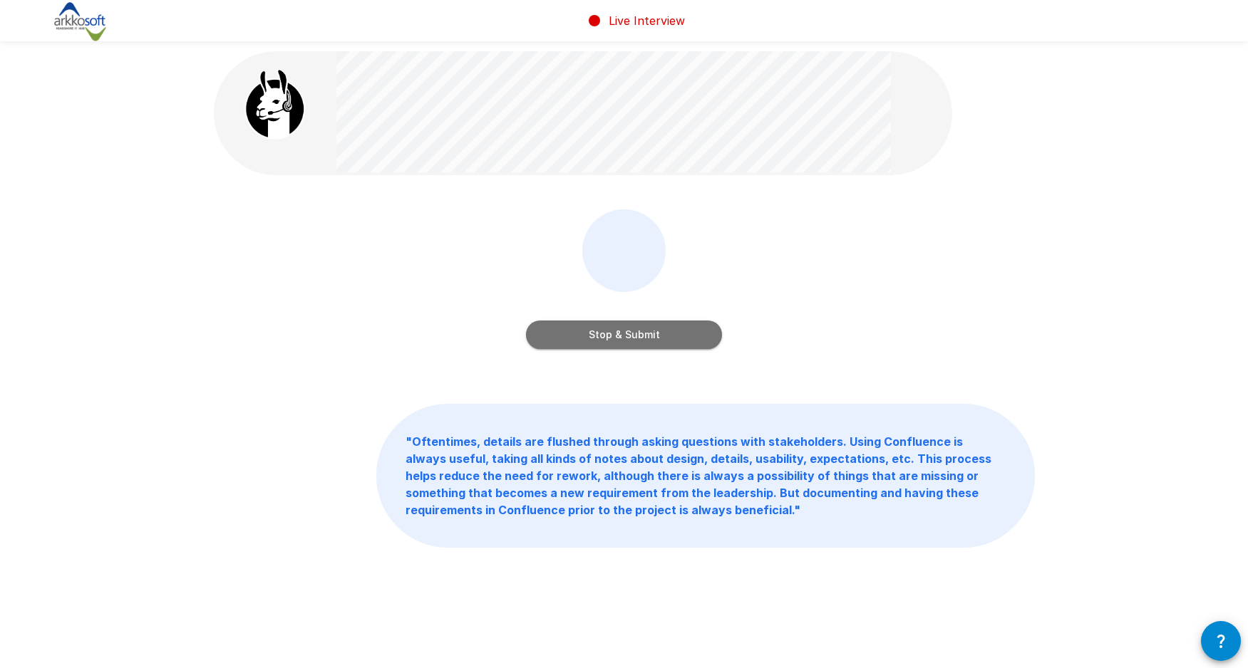
click at [644, 341] on button "Stop & Submit" at bounding box center [624, 335] width 196 height 28
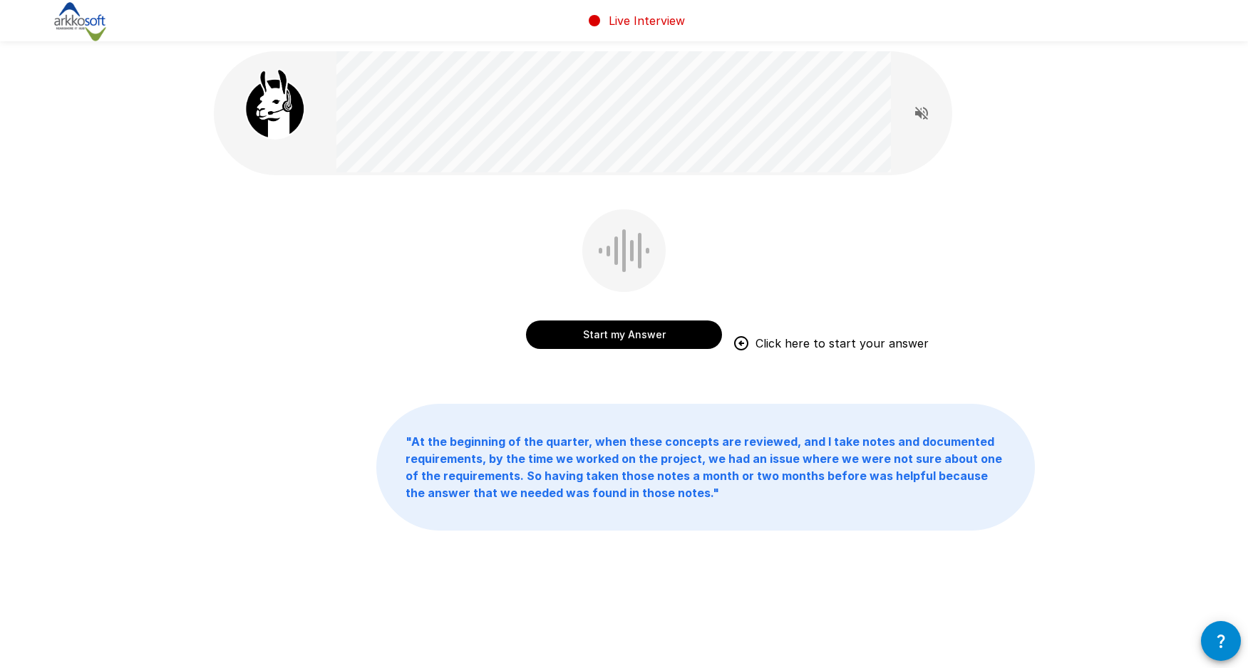
click at [635, 329] on button "Start my Answer" at bounding box center [624, 335] width 196 height 28
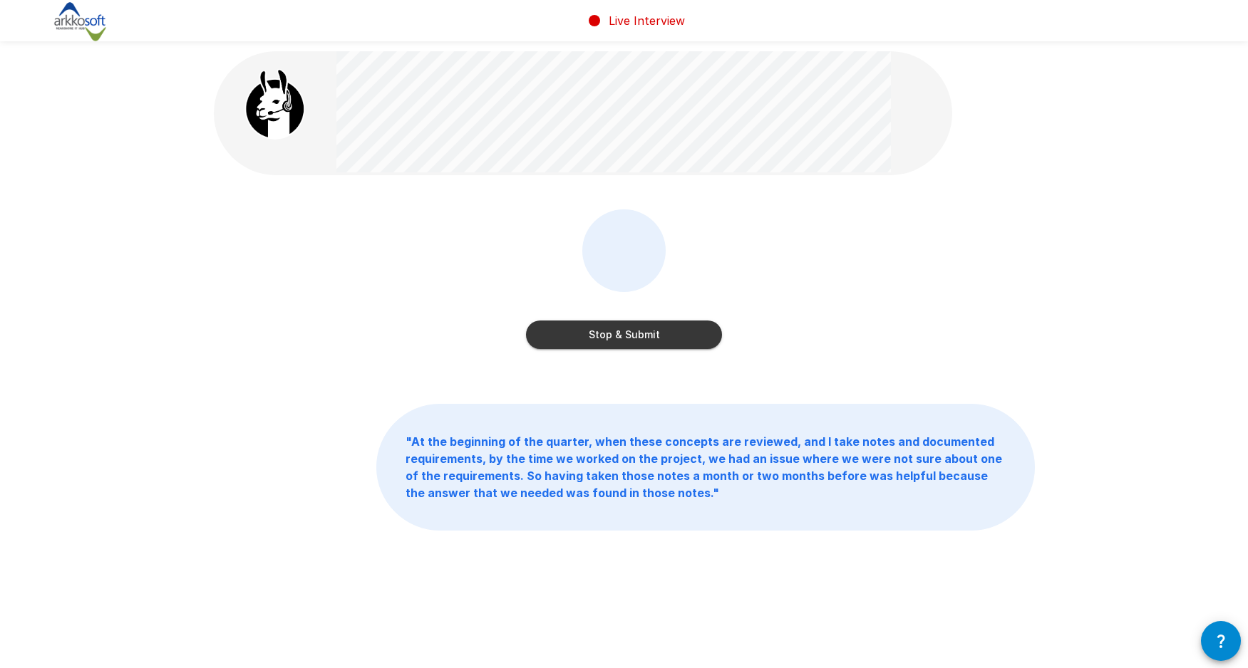
click at [639, 324] on button "Stop & Submit" at bounding box center [624, 335] width 196 height 28
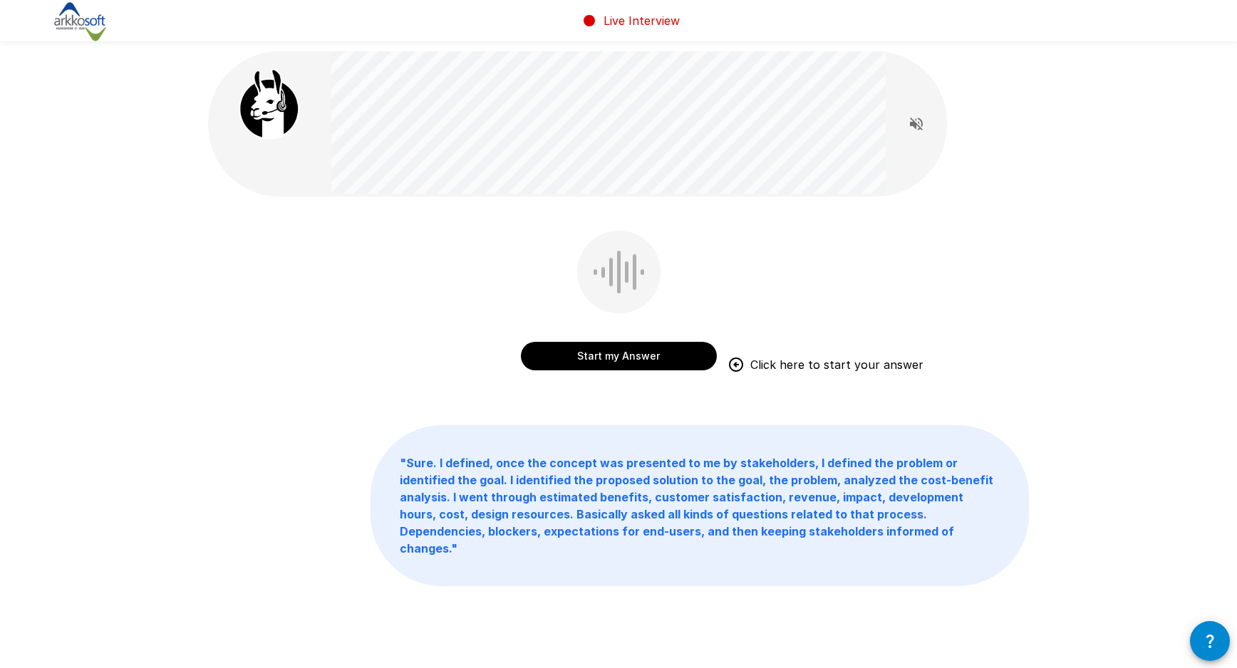
click at [605, 361] on button "Start my Answer" at bounding box center [619, 356] width 196 height 28
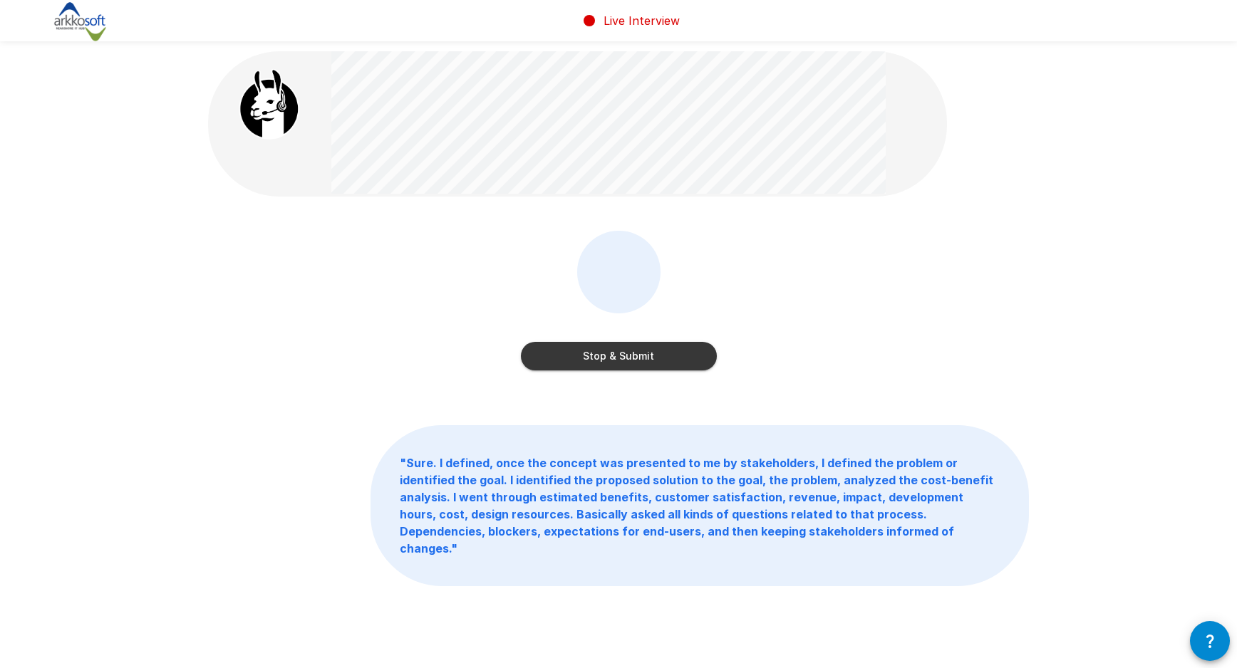
click at [617, 351] on button "Stop & Submit" at bounding box center [619, 356] width 196 height 28
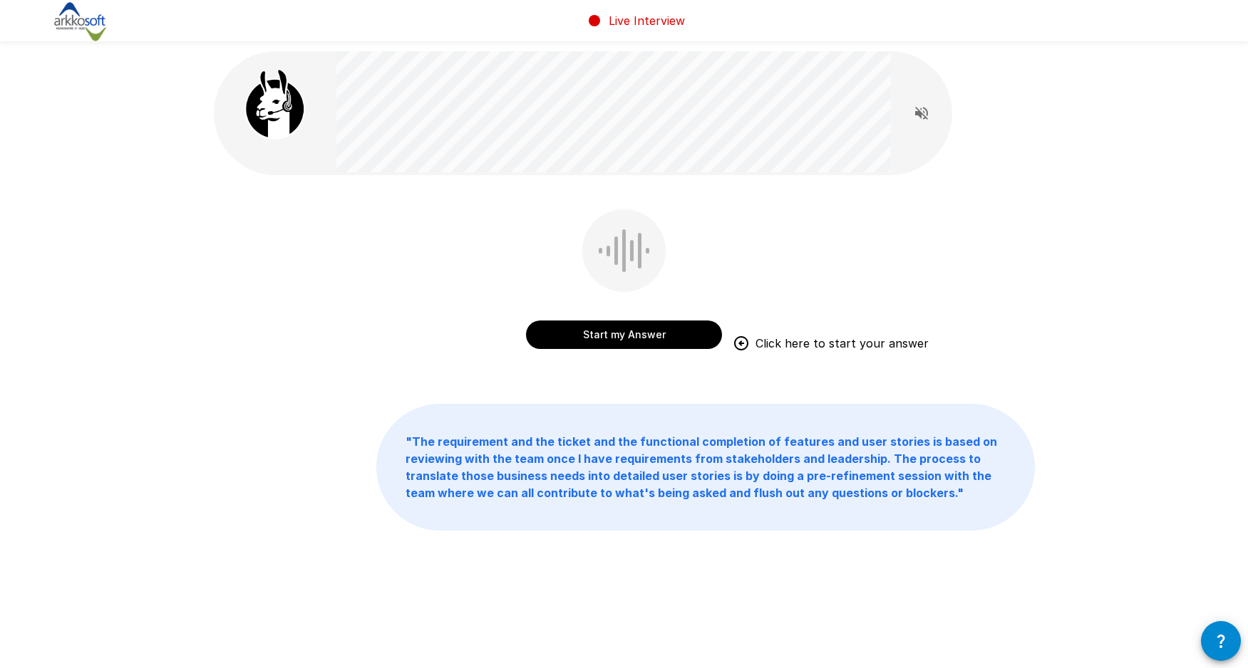
drag, startPoint x: 626, startPoint y: 336, endPoint x: 447, endPoint y: 430, distance: 202.4
click at [447, 430] on div "Start my Answer Click here to start your answer " The requirement and the ticke…" at bounding box center [624, 322] width 855 height 645
click at [647, 328] on button "Start my Answer" at bounding box center [624, 335] width 196 height 28
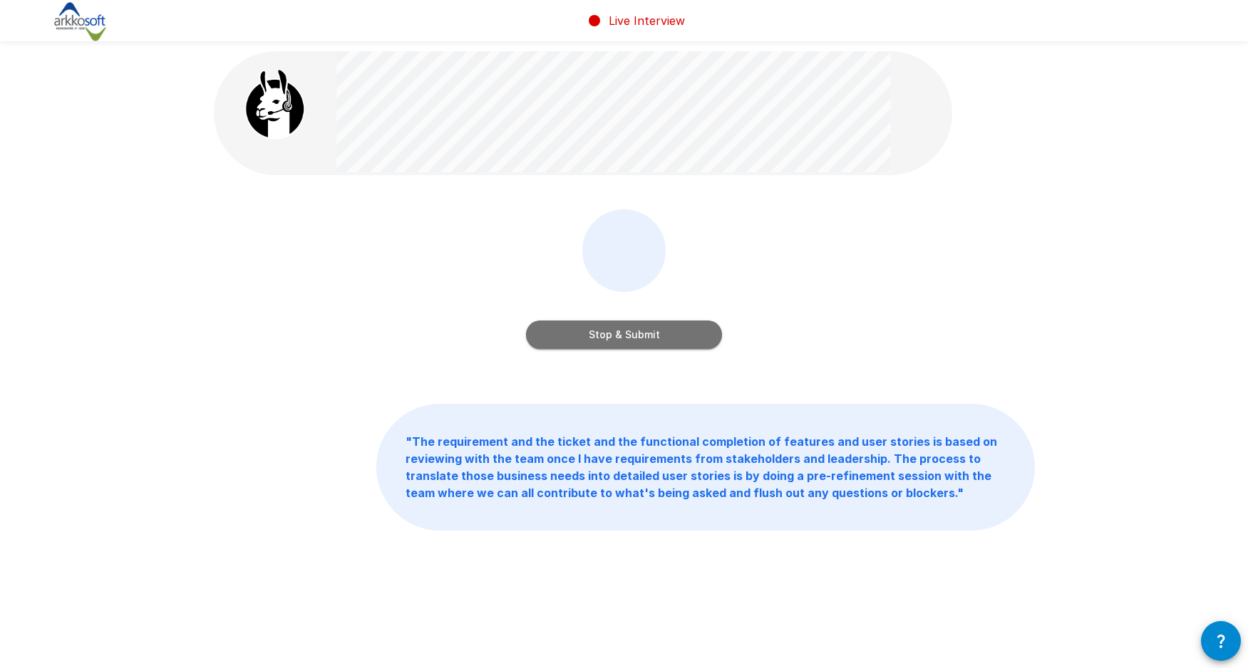
click at [628, 333] on button "Stop & Submit" at bounding box center [624, 335] width 196 height 28
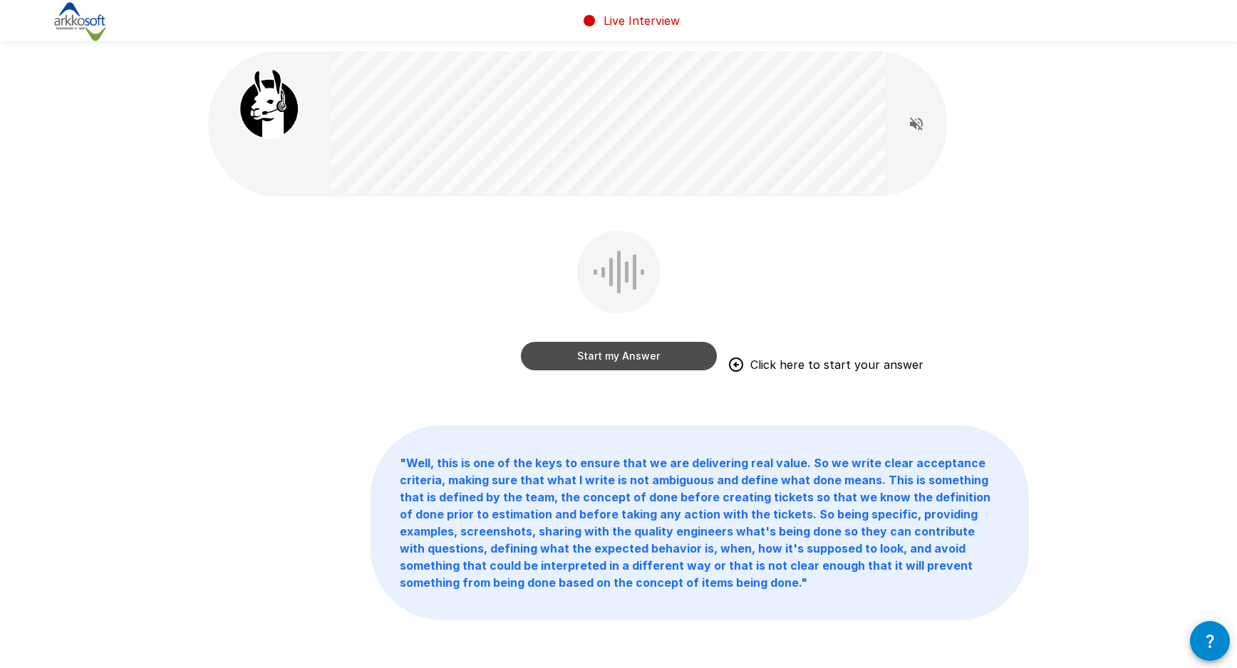
click at [631, 345] on button "Start my Answer" at bounding box center [619, 356] width 196 height 28
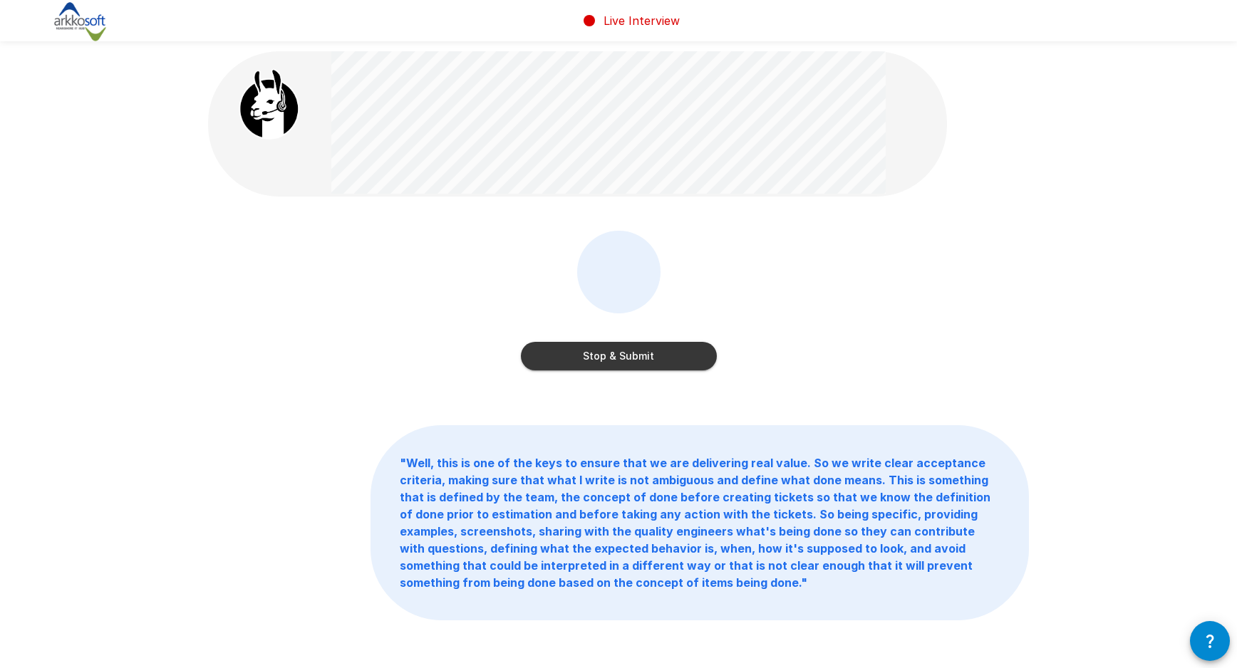
click at [608, 361] on button "Stop & Submit" at bounding box center [619, 356] width 196 height 28
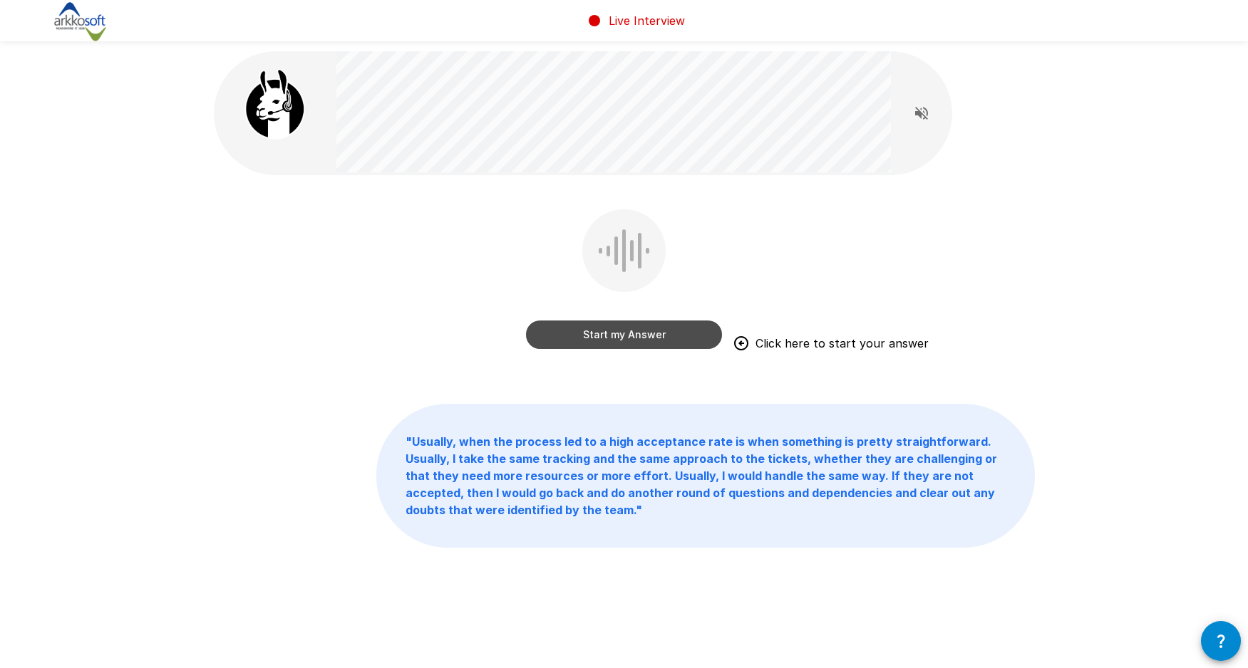
click at [612, 336] on button "Start my Answer" at bounding box center [624, 335] width 196 height 28
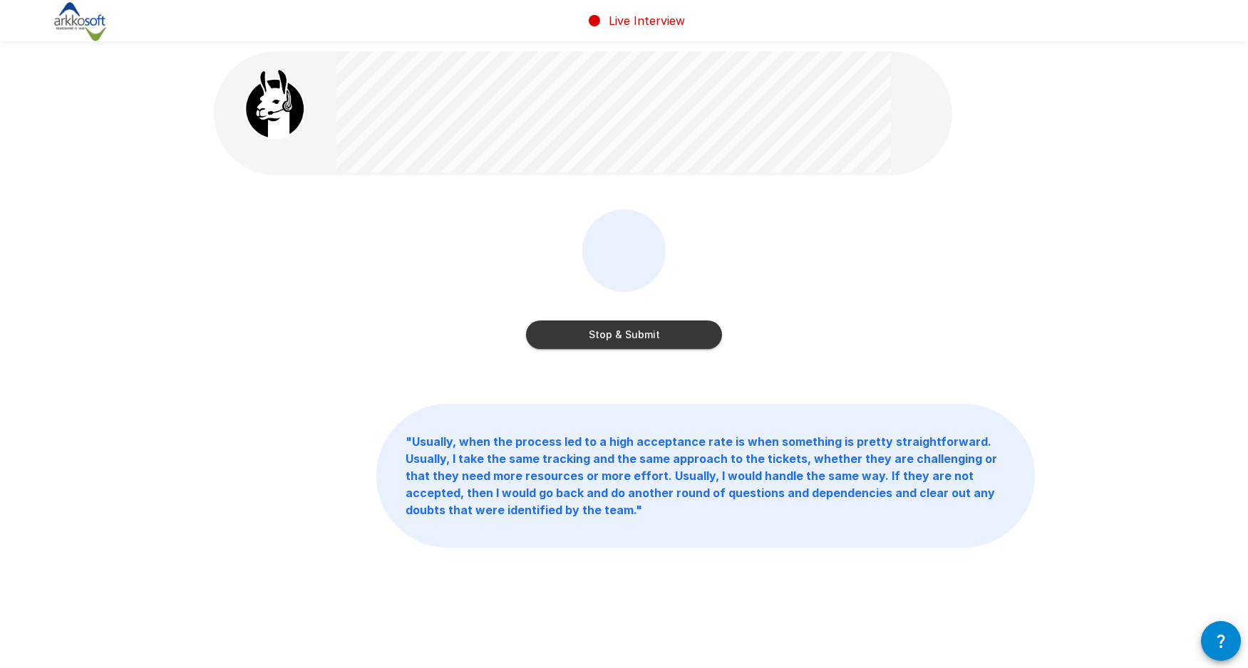
drag, startPoint x: 616, startPoint y: 333, endPoint x: 656, endPoint y: 332, distance: 40.6
click at [615, 333] on button "Stop & Submit" at bounding box center [624, 335] width 196 height 28
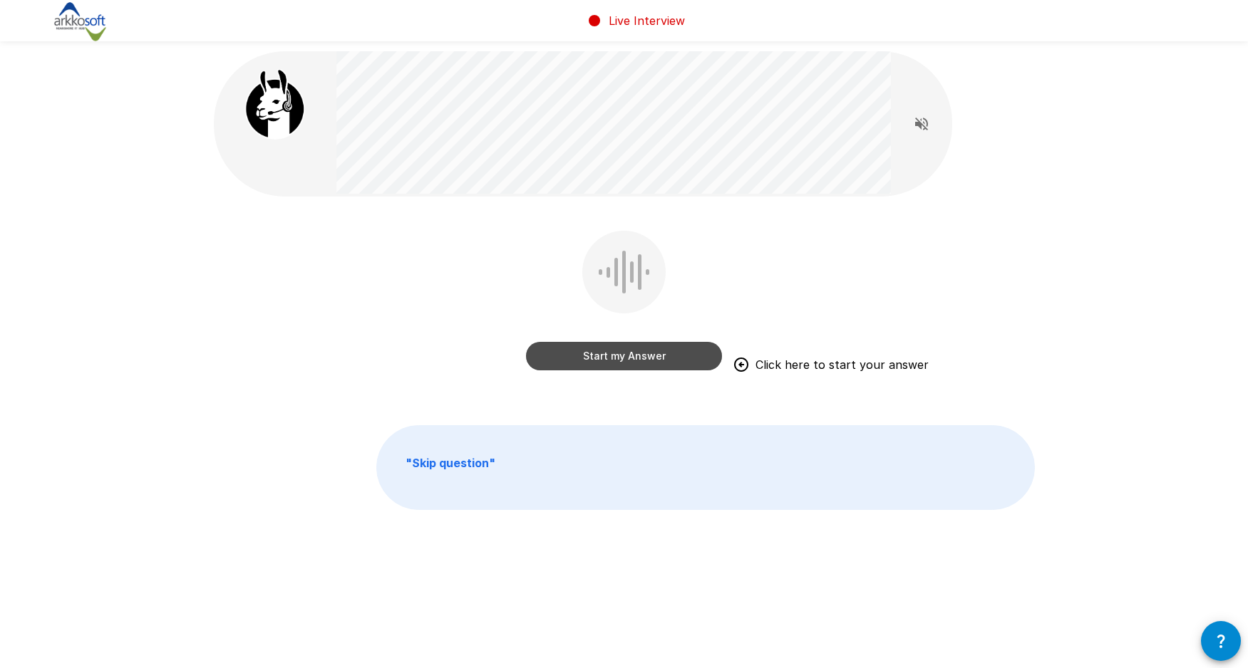
click at [635, 356] on button "Start my Answer" at bounding box center [624, 356] width 196 height 28
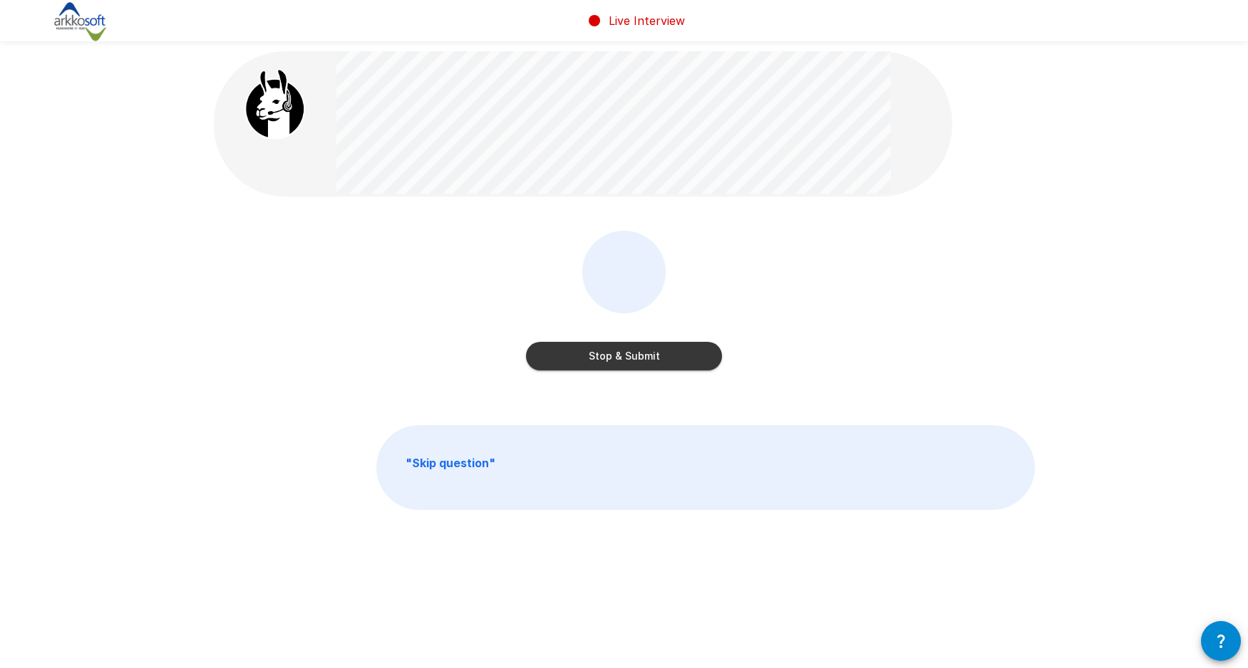
click at [643, 361] on button "Stop & Submit" at bounding box center [624, 356] width 196 height 28
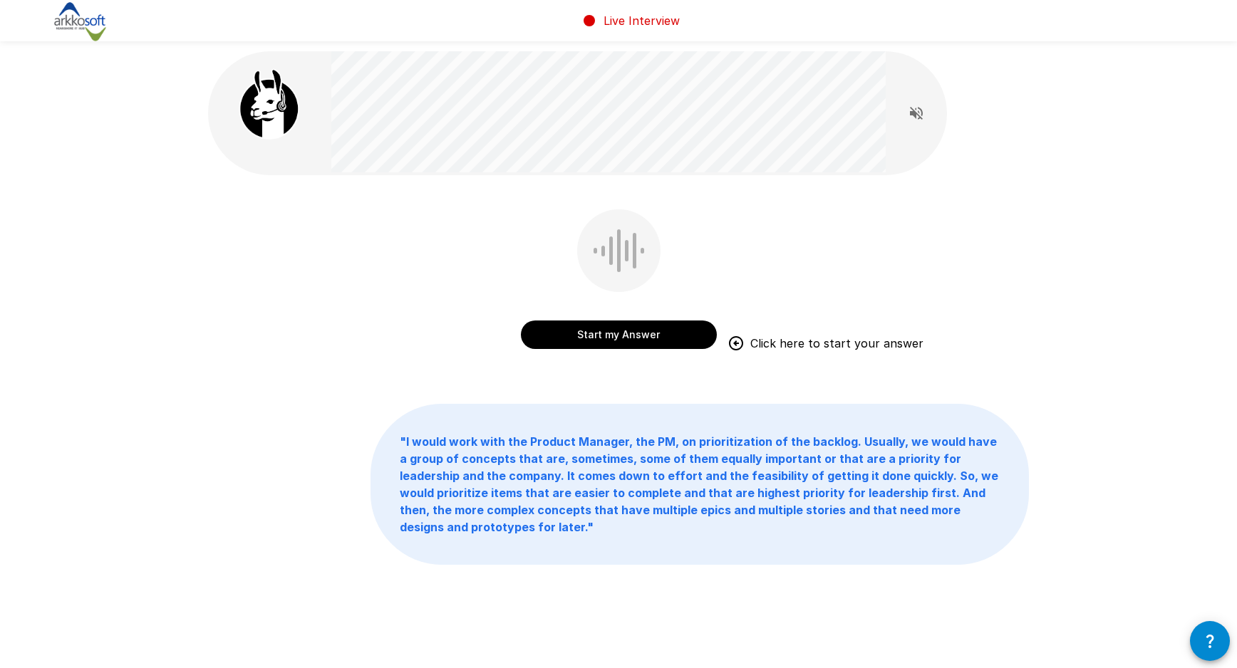
drag, startPoint x: 621, startPoint y: 333, endPoint x: 599, endPoint y: 408, distance: 78.7
click at [599, 408] on div "Start my Answer Click here to start your answer " I would work with the Product…" at bounding box center [618, 339] width 855 height 679
click at [620, 332] on button "Start my Answer" at bounding box center [619, 335] width 196 height 28
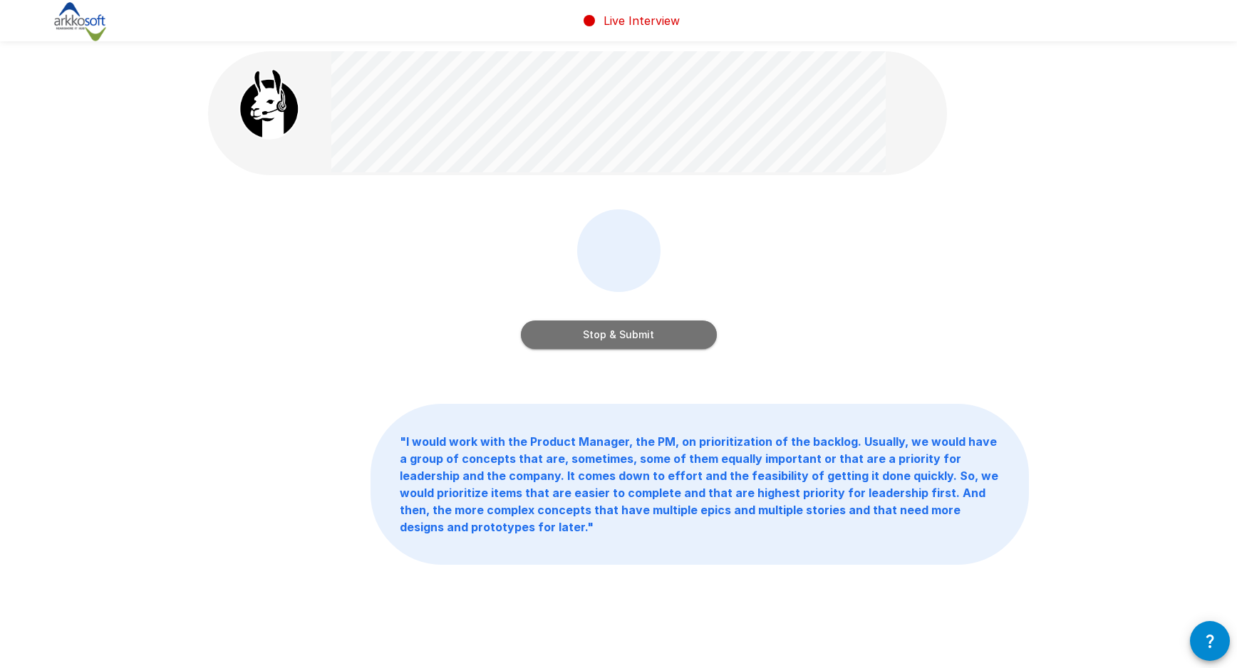
click at [634, 325] on button "Stop & Submit" at bounding box center [619, 335] width 196 height 28
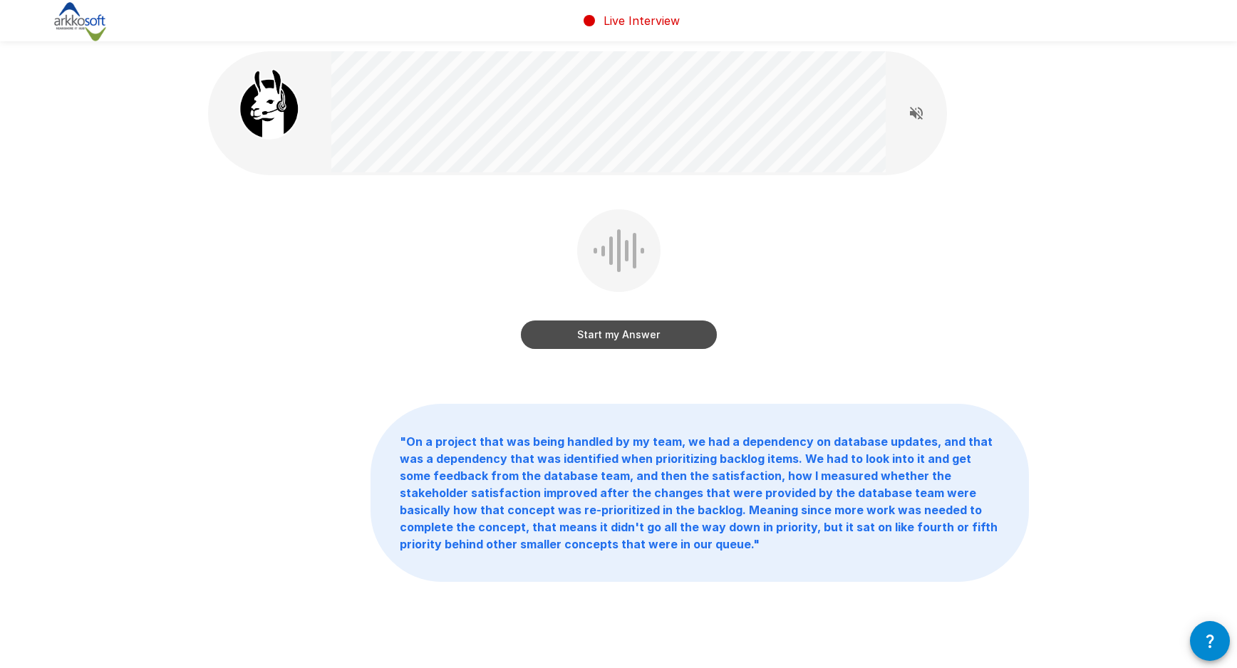
click at [639, 333] on button "Start my Answer" at bounding box center [619, 335] width 196 height 28
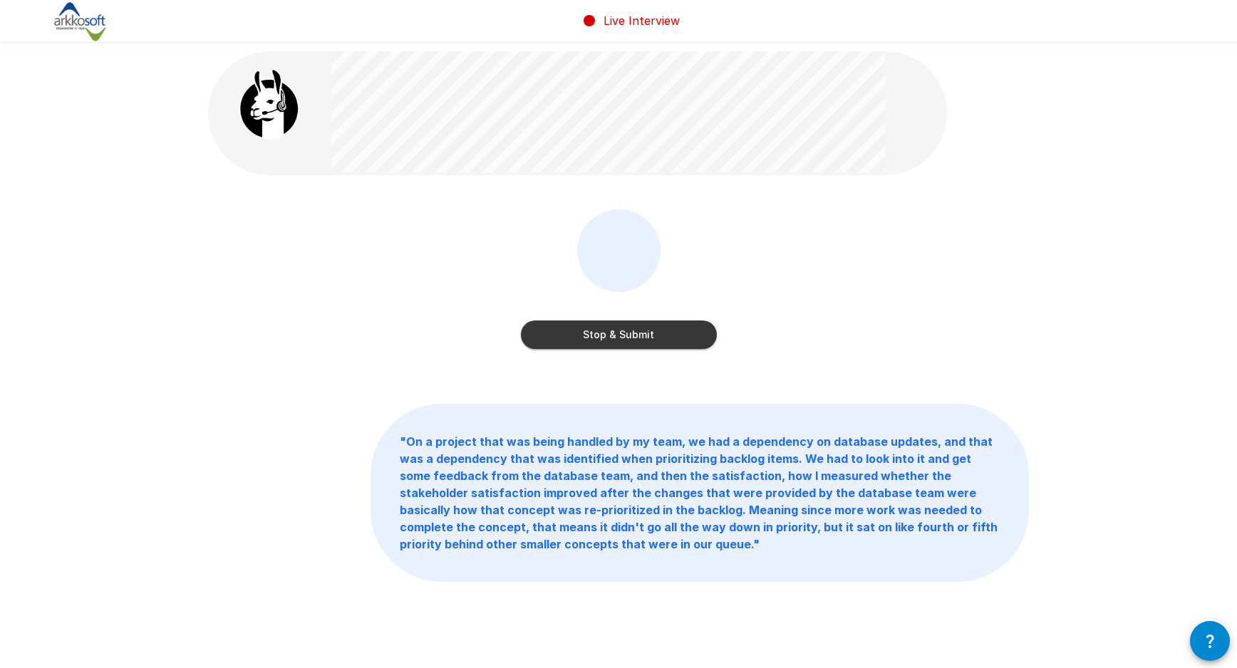
click at [607, 339] on button "Stop & Submit" at bounding box center [619, 335] width 196 height 28
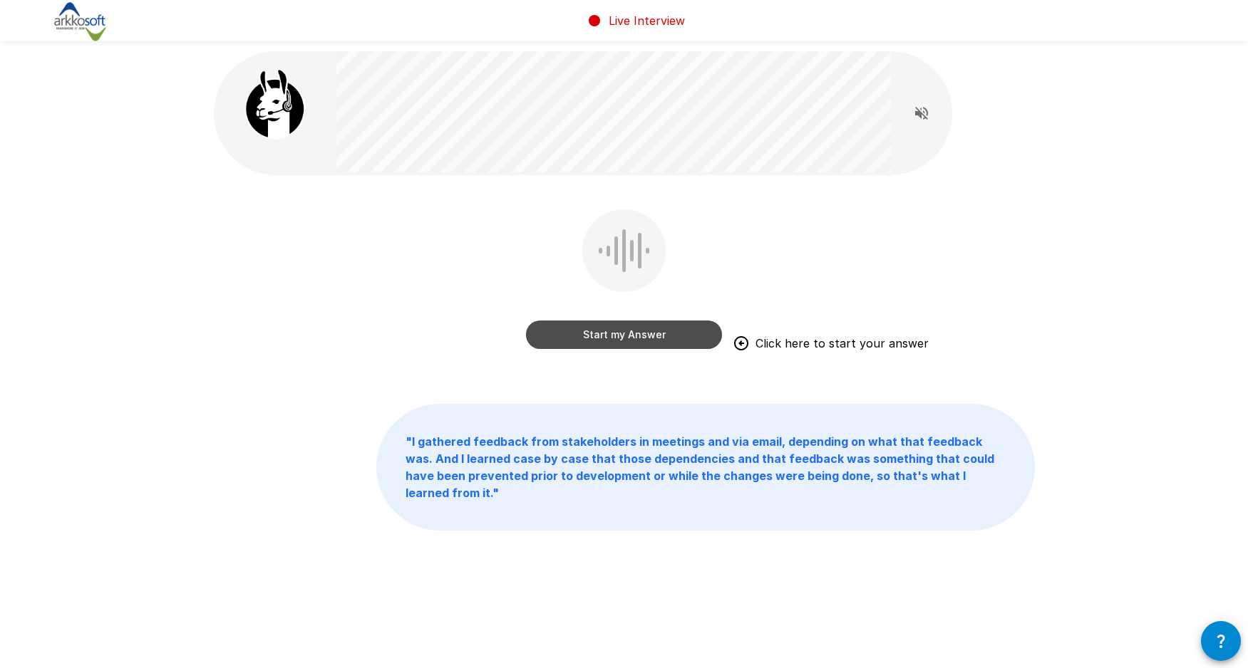
click at [624, 333] on button "Start my Answer" at bounding box center [624, 335] width 196 height 28
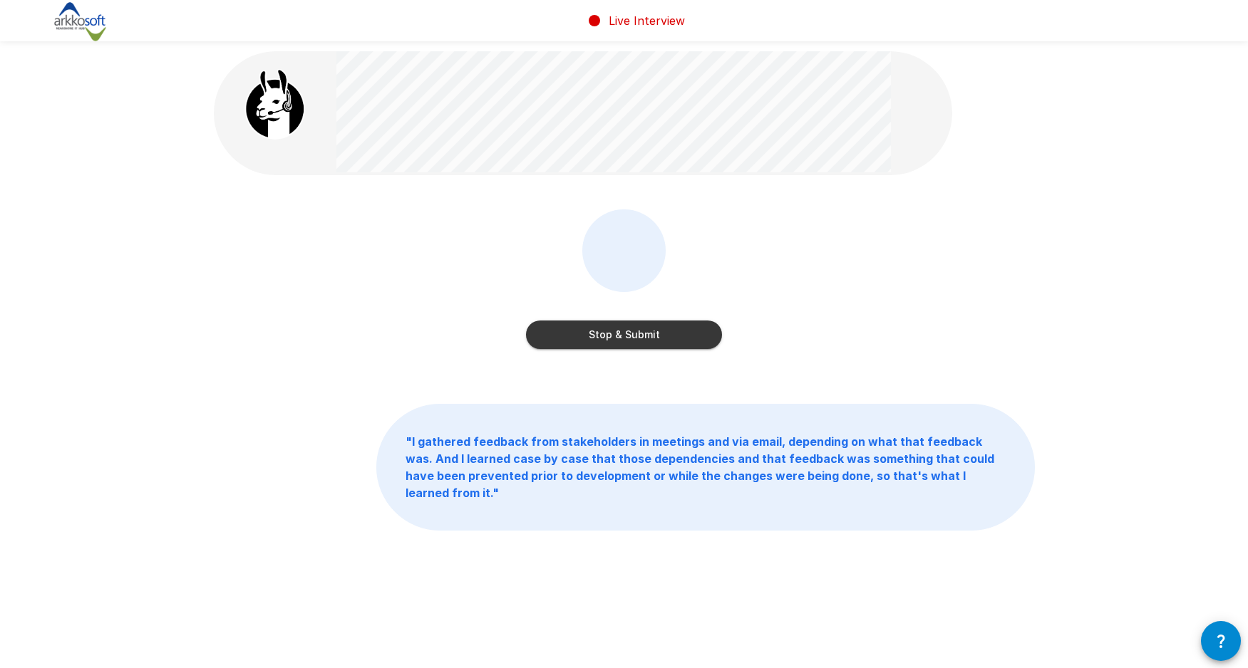
click at [624, 332] on button "Stop & Submit" at bounding box center [624, 335] width 196 height 28
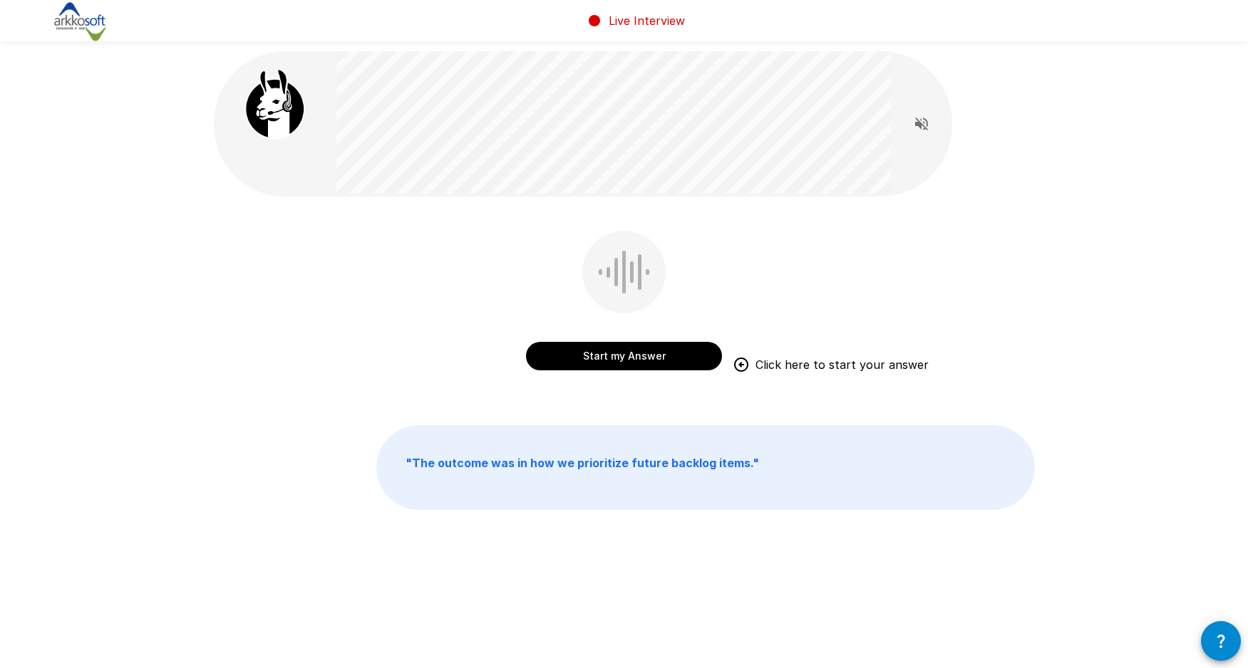
click at [628, 313] on div at bounding box center [623, 272] width 83 height 83
click at [626, 346] on button "Start my Answer" at bounding box center [624, 356] width 196 height 28
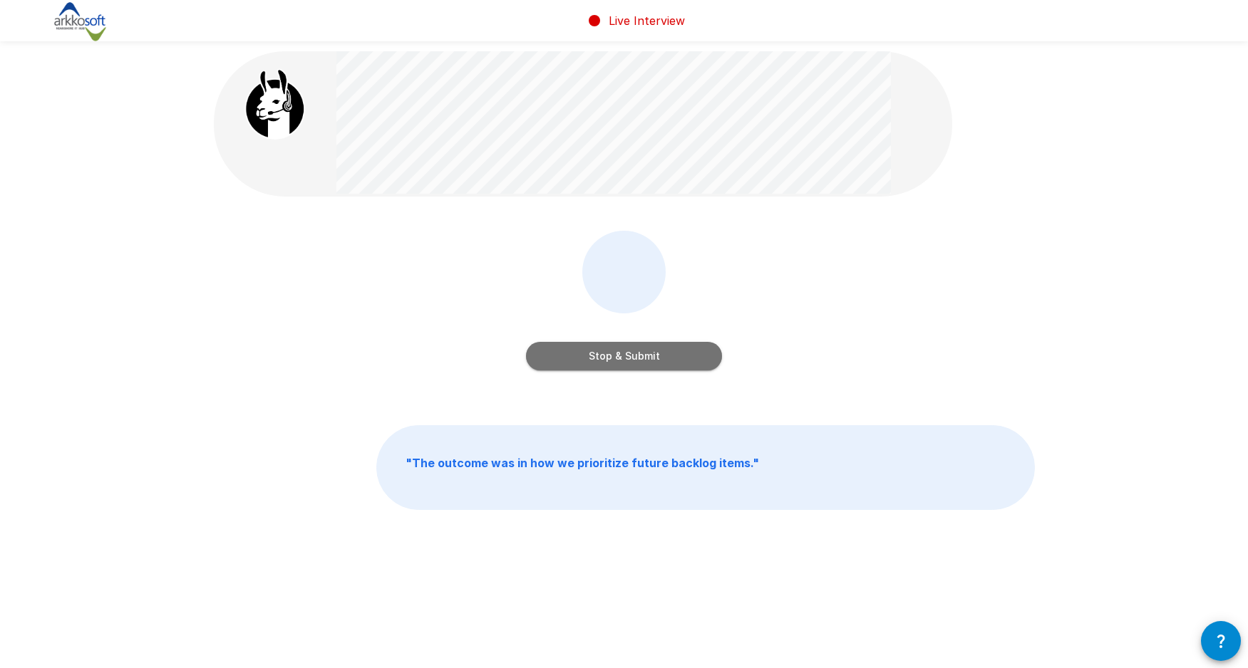
click at [617, 357] on button "Stop & Submit" at bounding box center [624, 356] width 196 height 28
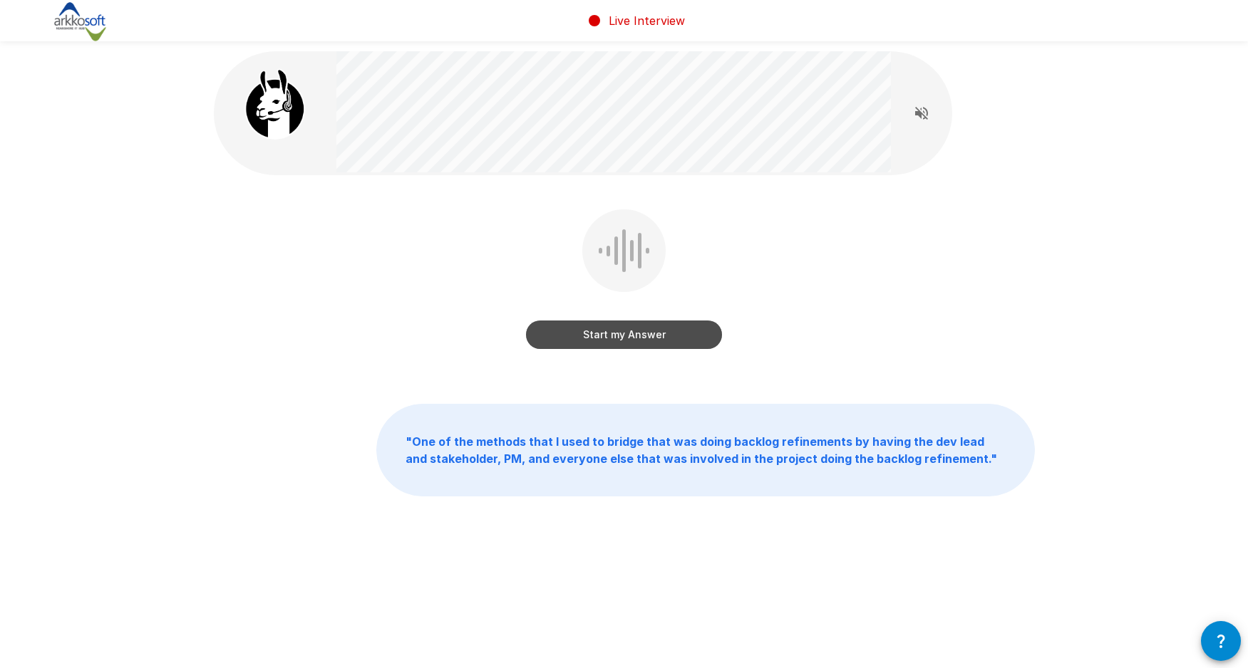
click at [617, 334] on button "Start my Answer" at bounding box center [624, 335] width 196 height 28
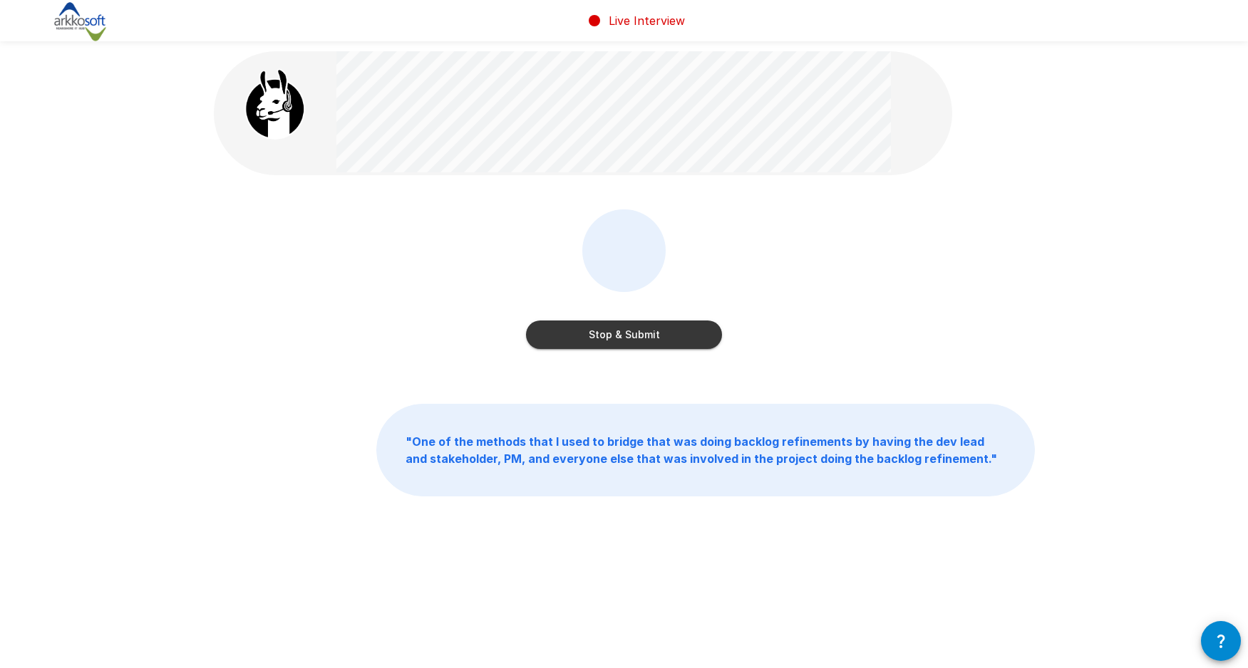
click at [631, 338] on button "Stop & Submit" at bounding box center [624, 335] width 196 height 28
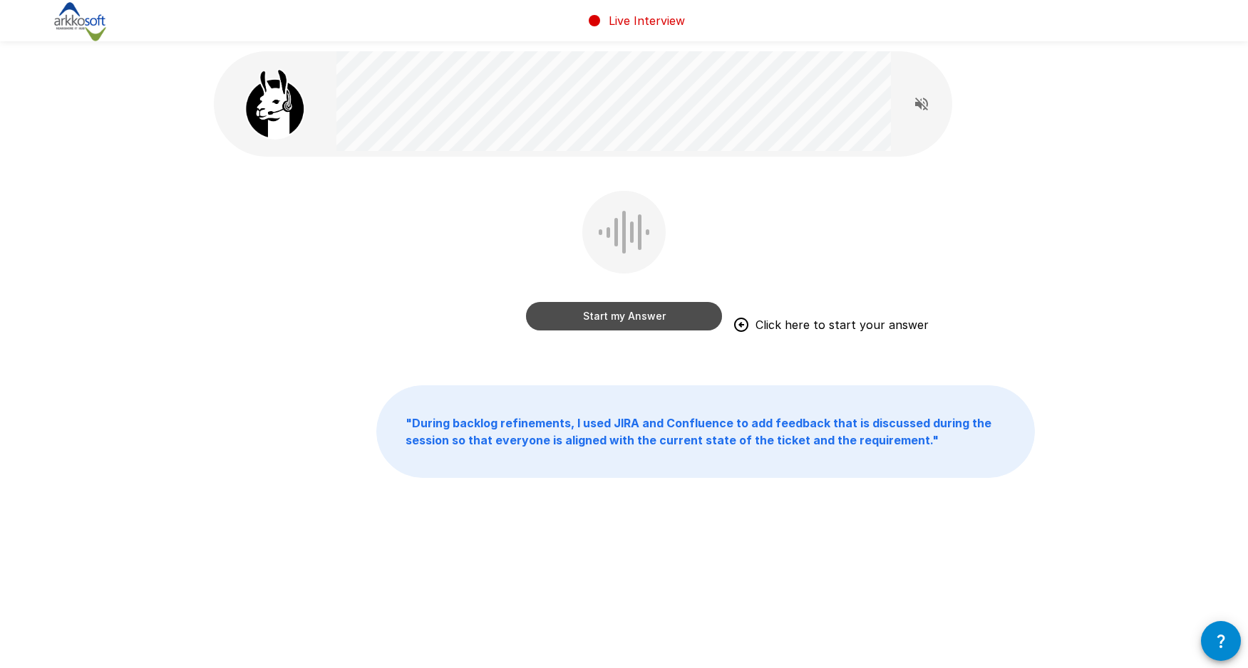
click at [623, 314] on button "Start my Answer" at bounding box center [624, 316] width 196 height 28
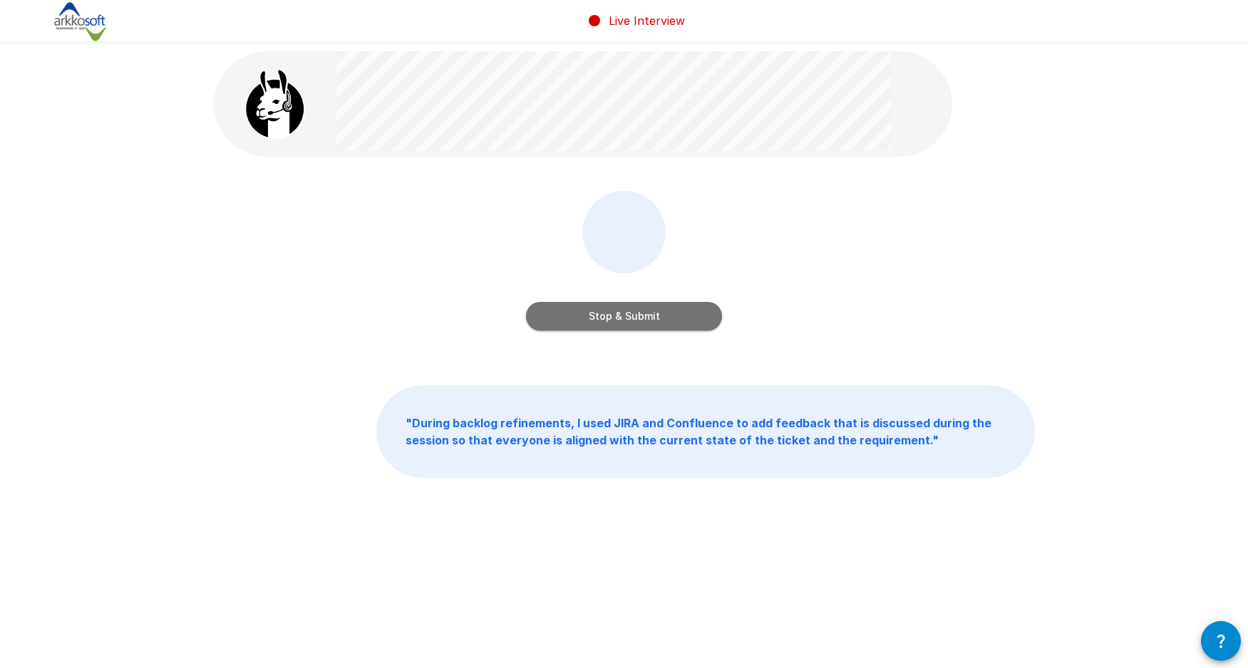
drag, startPoint x: 618, startPoint y: 316, endPoint x: 864, endPoint y: 316, distance: 245.8
click at [618, 316] on button "Stop & Submit" at bounding box center [624, 316] width 196 height 28
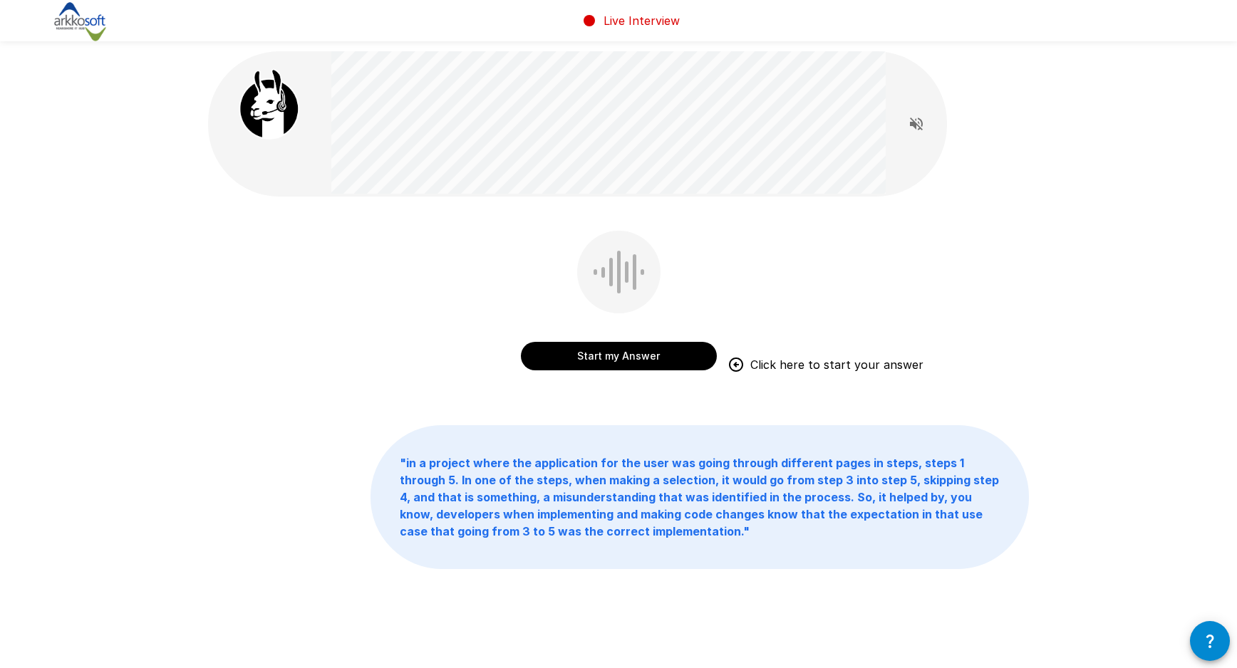
click at [625, 353] on button "Start my Answer" at bounding box center [619, 356] width 196 height 28
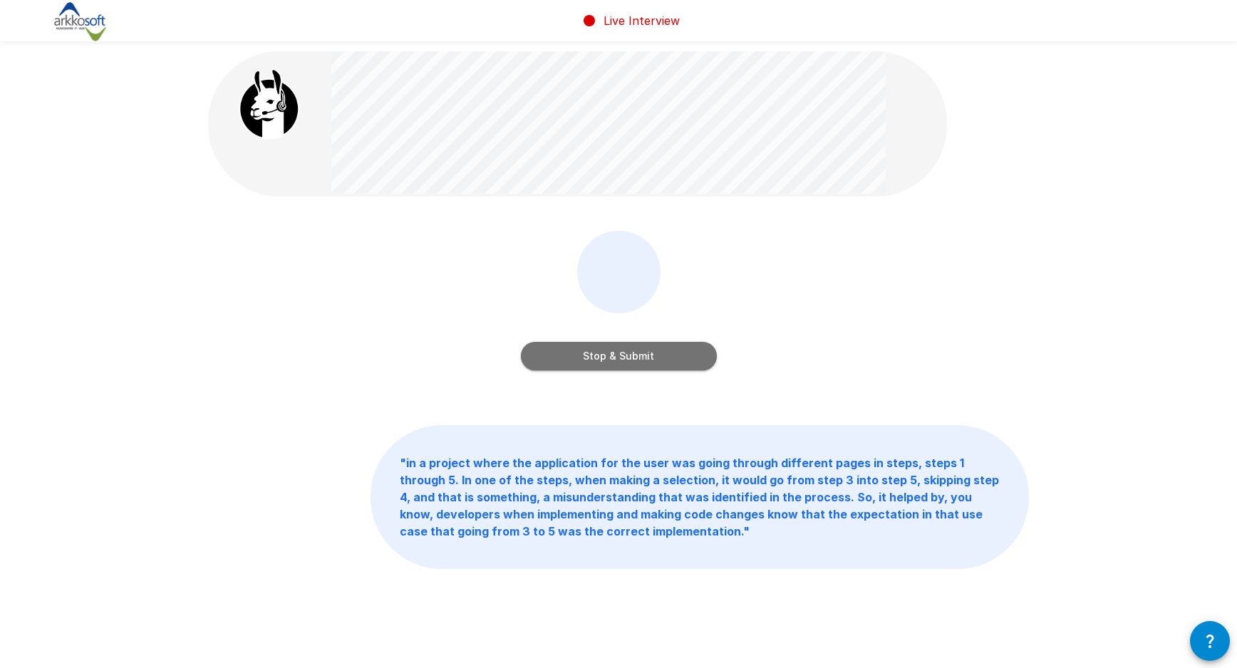
click at [615, 353] on button "Stop & Submit" at bounding box center [619, 356] width 196 height 28
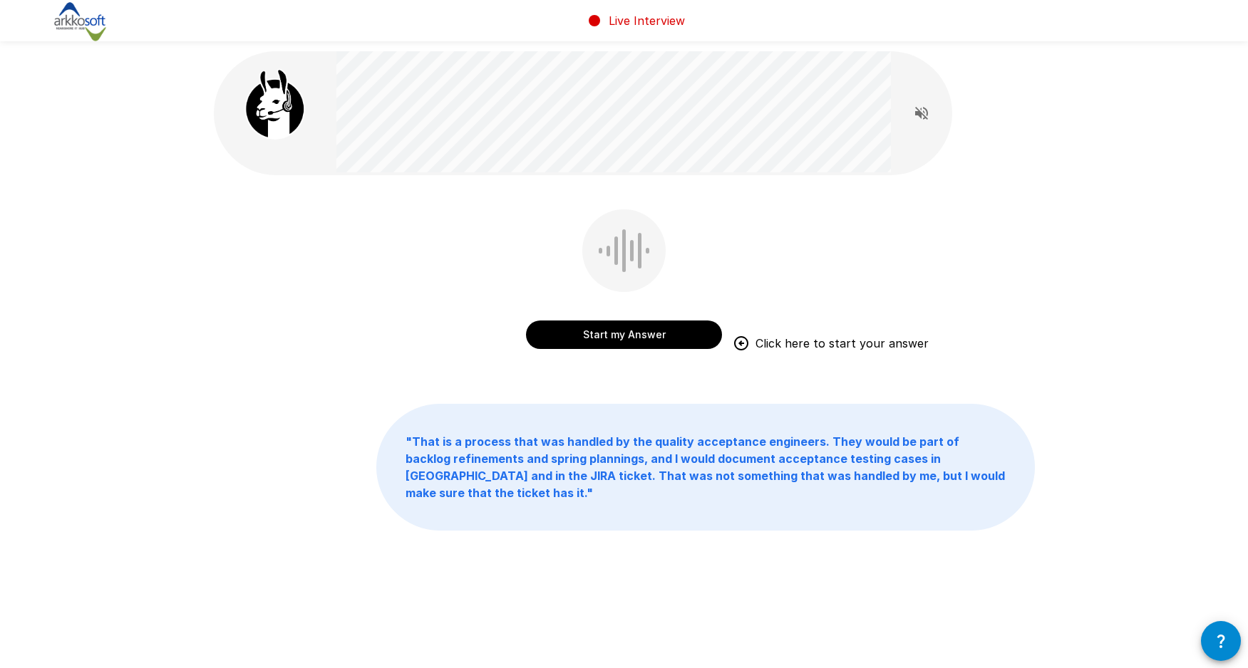
click at [618, 341] on button "Start my Answer" at bounding box center [624, 335] width 196 height 28
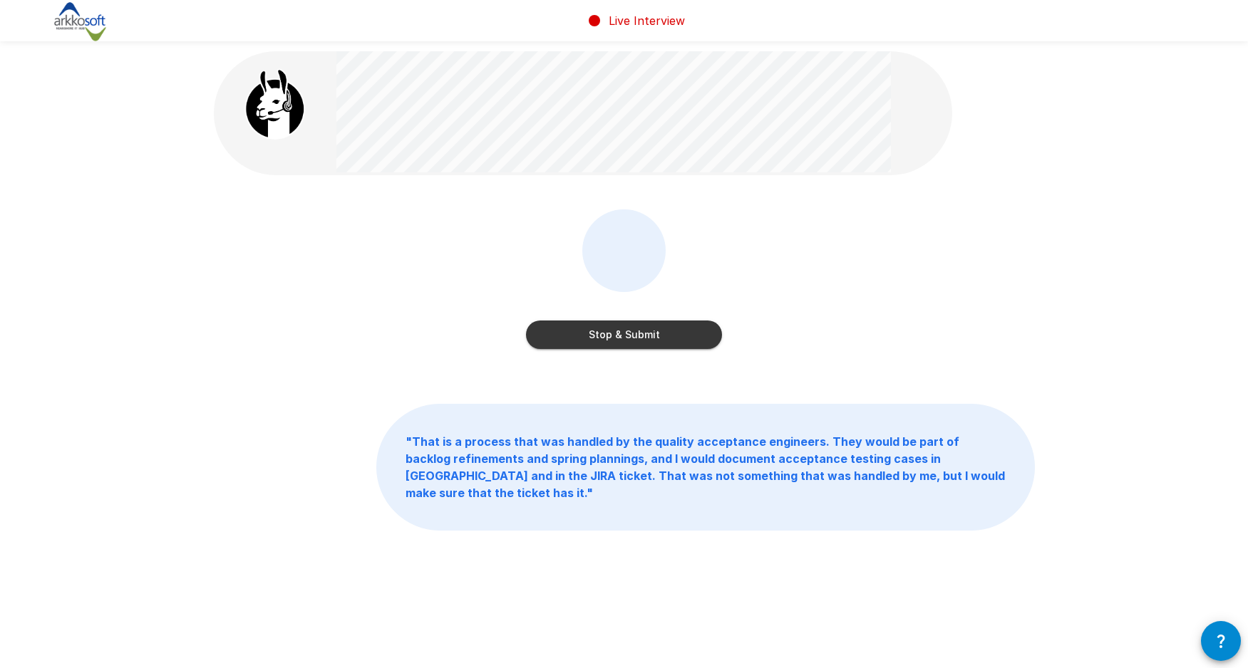
click at [618, 333] on button "Stop & Submit" at bounding box center [624, 335] width 196 height 28
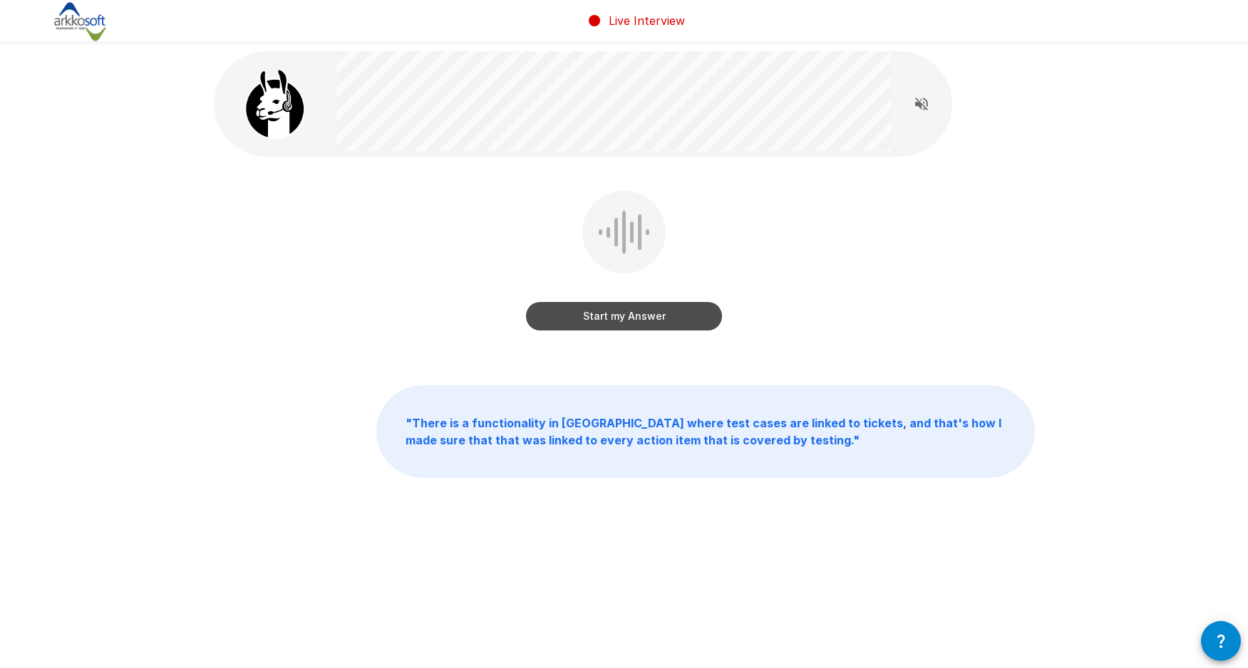
click at [630, 309] on button "Start my Answer" at bounding box center [624, 316] width 196 height 28
click at [621, 308] on button "Stop & Submit" at bounding box center [624, 316] width 196 height 28
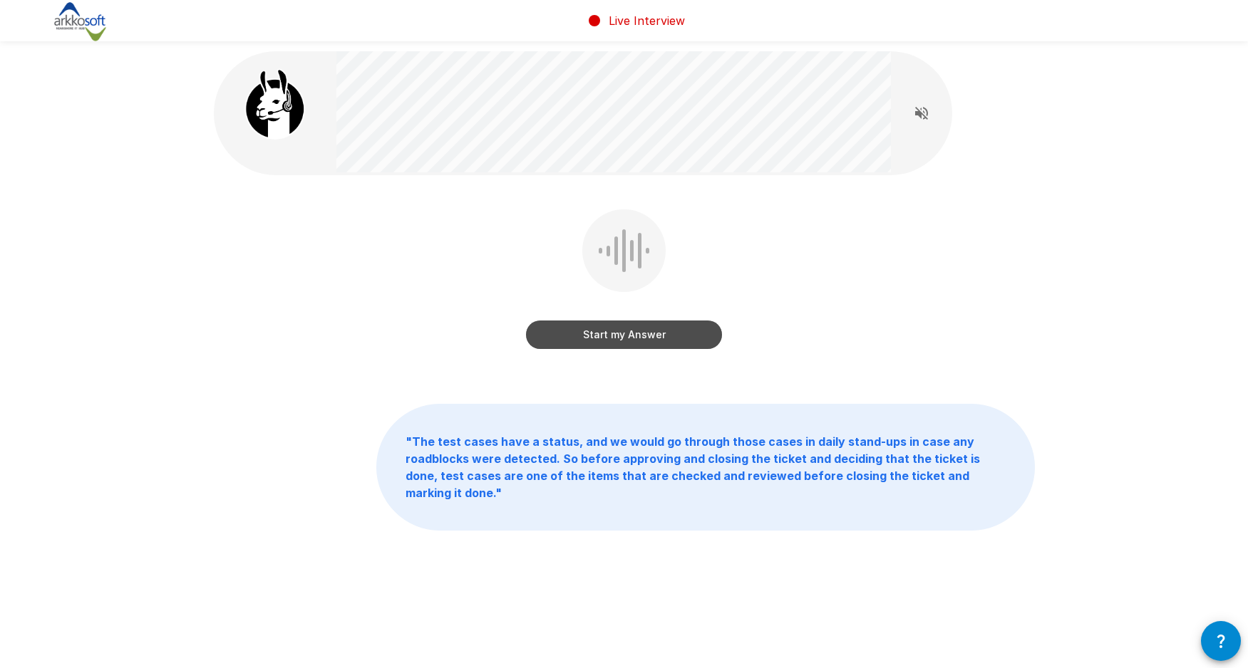
click at [617, 336] on button "Start my Answer" at bounding box center [624, 335] width 196 height 28
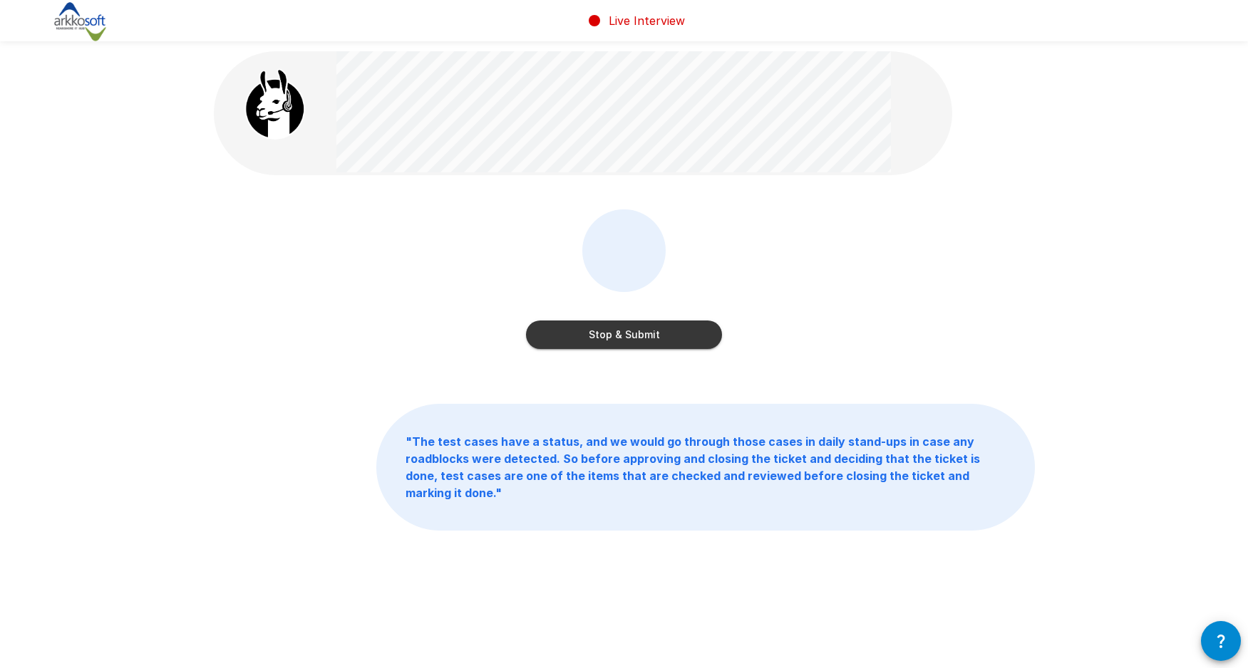
click at [606, 328] on button "Stop & Submit" at bounding box center [624, 335] width 196 height 28
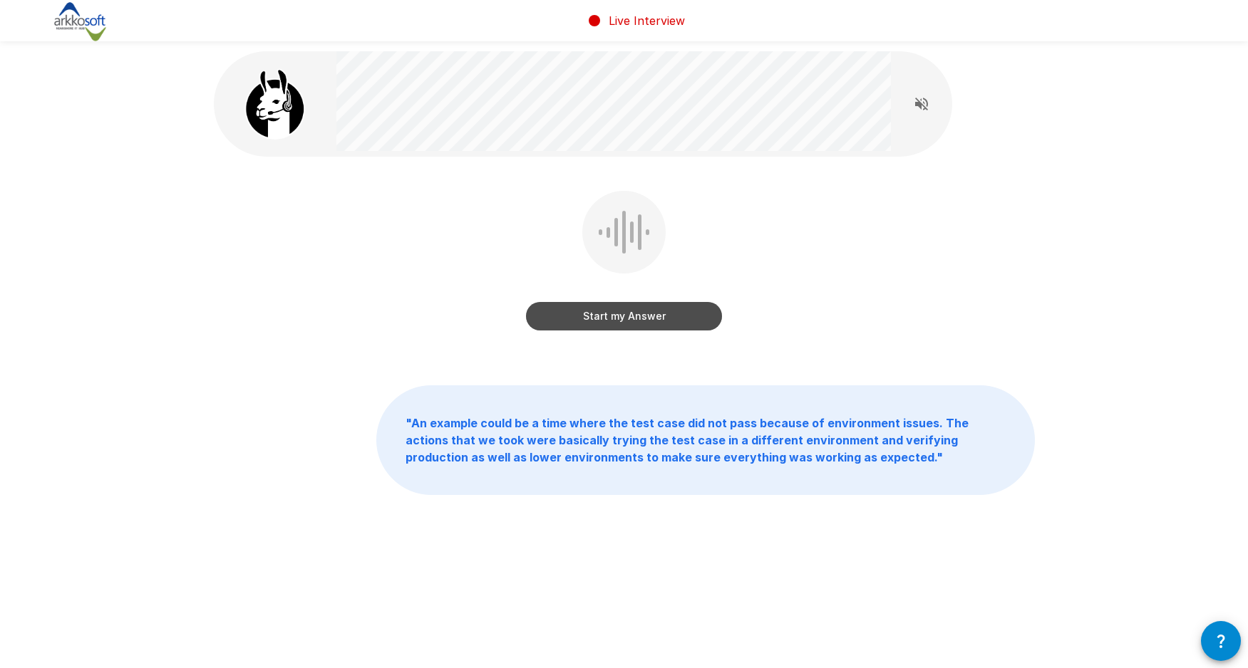
click at [627, 316] on button "Start my Answer" at bounding box center [624, 316] width 196 height 28
click at [619, 316] on button "Stop & Submit" at bounding box center [624, 316] width 196 height 28
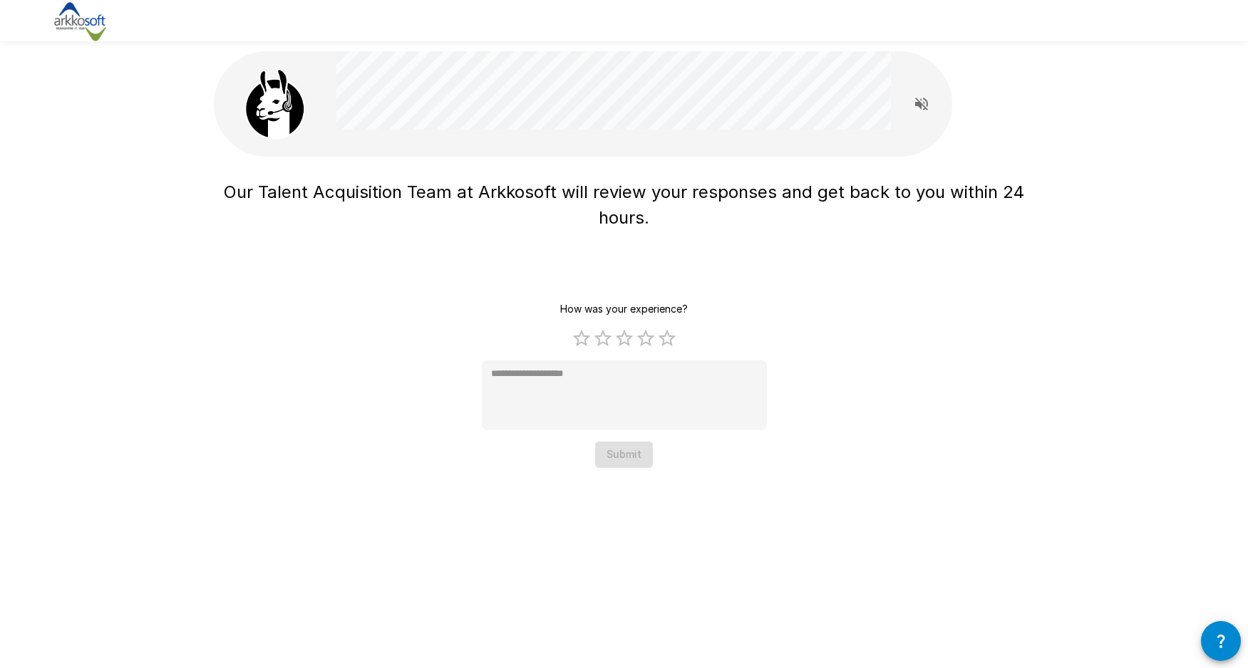
click at [616, 457] on div "How was your experience? 1 Star 2 Stars 3 Stars 4 Stars 5 Stars Empty * Submit" at bounding box center [624, 382] width 285 height 172
click at [740, 473] on div "Our Talent Acquisition Team at Arkkosoft will review your responses and get bac…" at bounding box center [624, 334] width 1248 height 668
click at [643, 342] on label "4 Stars" at bounding box center [645, 338] width 21 height 21
type textarea "*"
click at [622, 456] on button "Submit" at bounding box center [624, 455] width 58 height 26
